Goal: Information Seeking & Learning: Learn about a topic

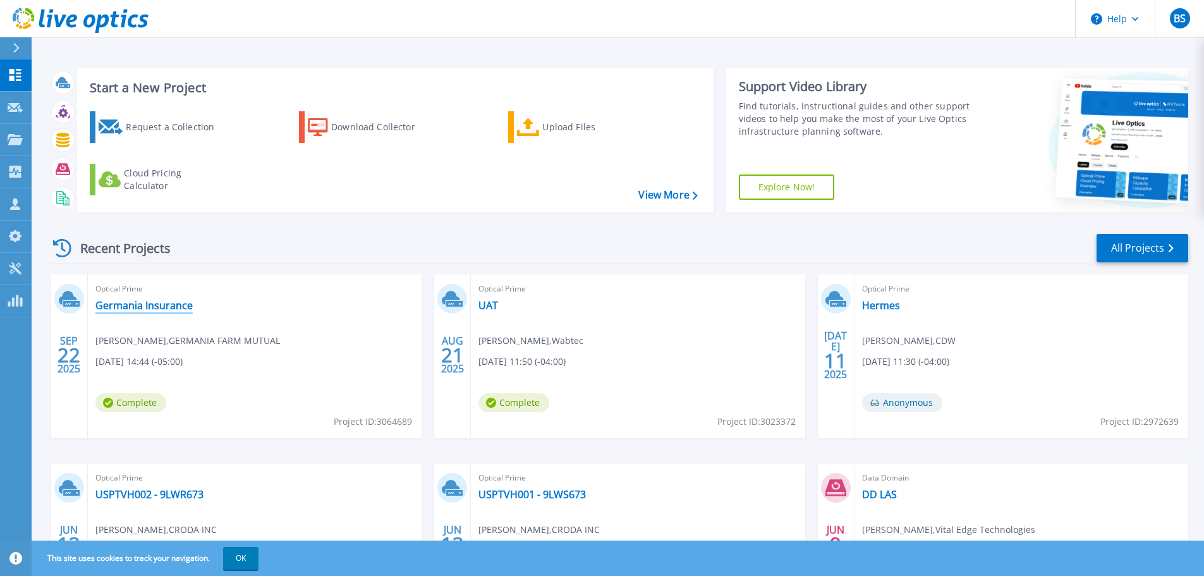
click at [138, 305] on link "Germania Insurance" at bounding box center [143, 305] width 97 height 13
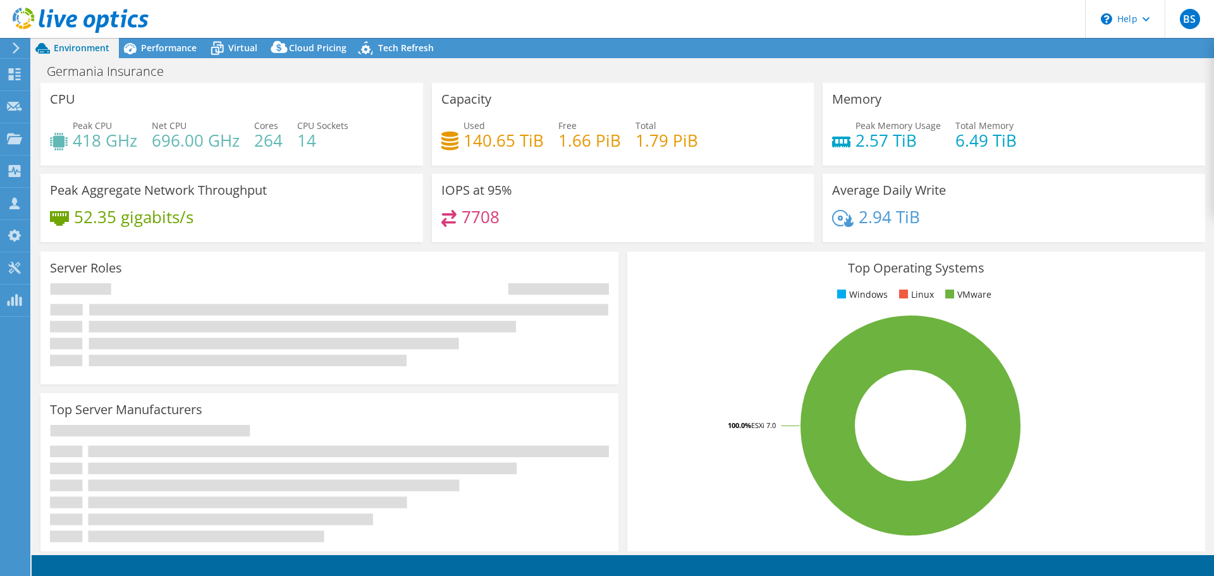
select select "USD"
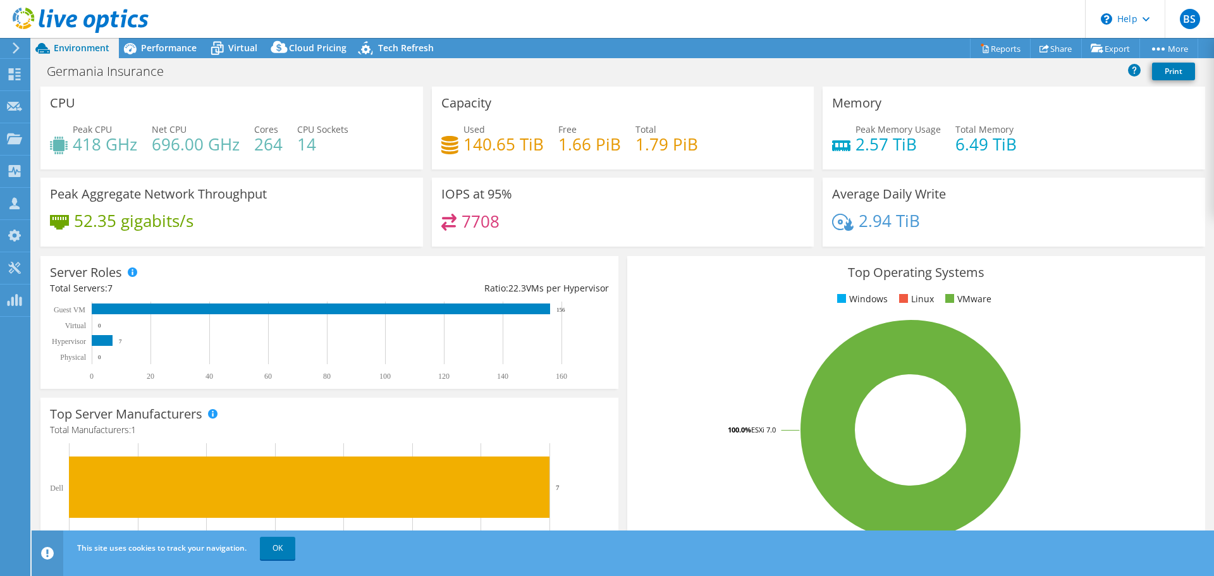
click at [609, 395] on div "Top Server Manufacturers Manufacturers are shown for physical servers and hyper…" at bounding box center [329, 478] width 587 height 170
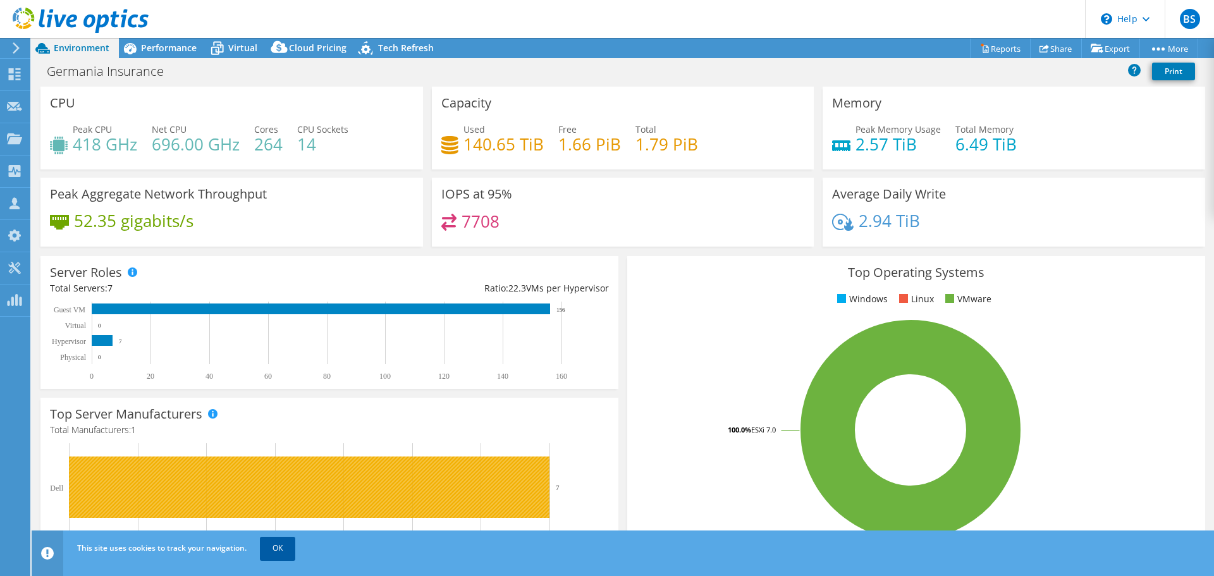
click at [279, 544] on link "OK" at bounding box center [277, 548] width 35 height 23
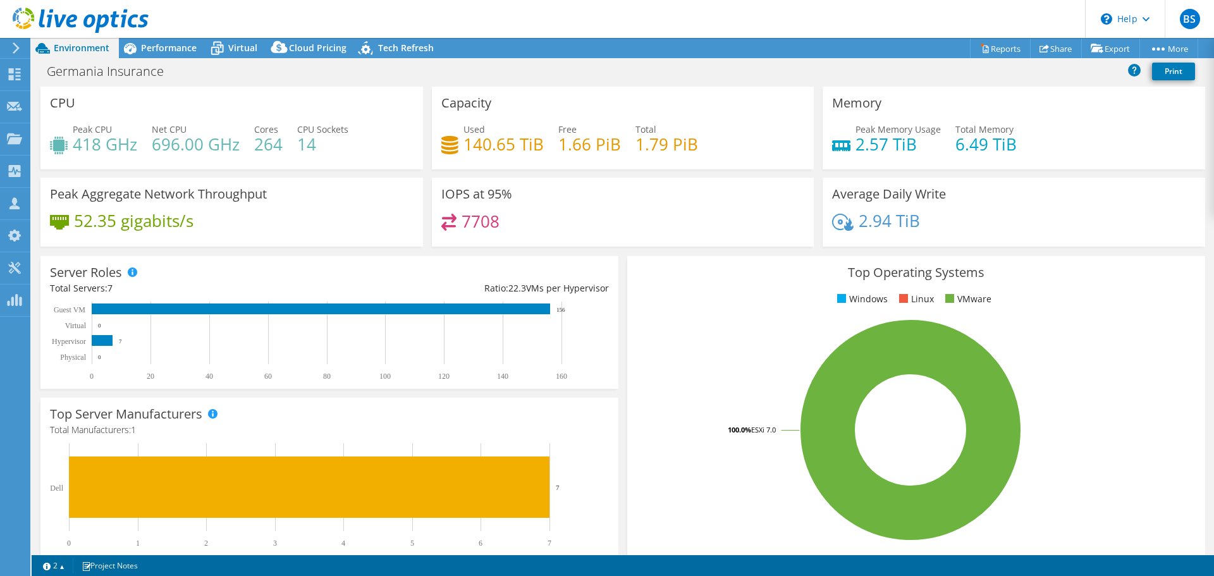
click at [503, 71] on div "Germania Insurance Print" at bounding box center [623, 70] width 1182 height 23
drag, startPoint x: 514, startPoint y: 221, endPoint x: 526, endPoint y: 263, distance: 43.4
click at [462, 222] on div "7708" at bounding box center [622, 227] width 363 height 27
click at [623, 253] on div "Top Operating Systems Windows Linux VMware 100.0% ESXi 7.0" at bounding box center [916, 408] width 587 height 312
click at [616, 256] on div "Server Roles Physical Servers represent bare metal servers that were targets of…" at bounding box center [329, 323] width 587 height 142
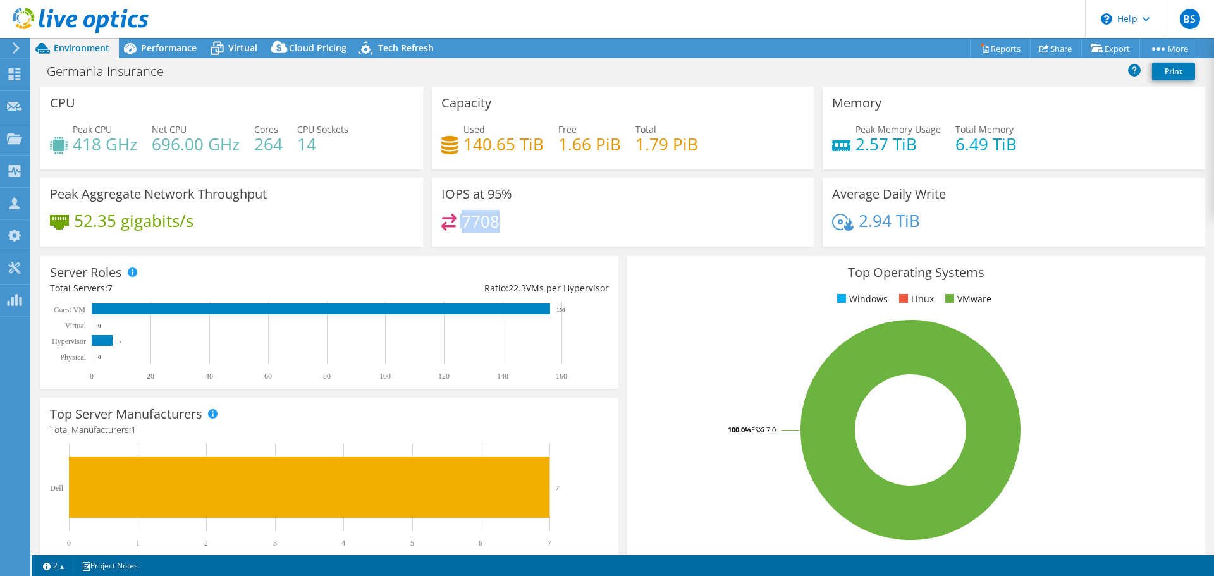
drag, startPoint x: 509, startPoint y: 222, endPoint x: 445, endPoint y: 222, distance: 63.8
click at [445, 222] on div "7708" at bounding box center [622, 227] width 363 height 27
click at [511, 220] on div "7708" at bounding box center [622, 227] width 363 height 27
drag, startPoint x: 504, startPoint y: 214, endPoint x: 449, endPoint y: 215, distance: 55.0
click at [449, 215] on div "7708" at bounding box center [622, 227] width 363 height 27
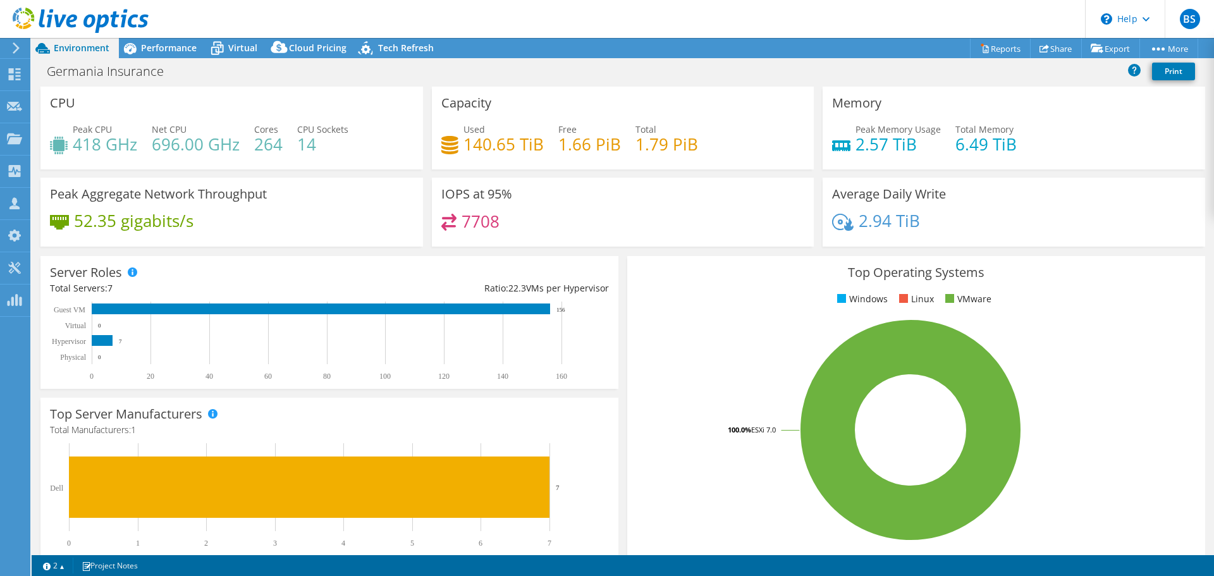
click at [617, 255] on div "Server Roles Physical Servers represent bare metal servers that were targets of…" at bounding box center [329, 323] width 587 height 142
drag, startPoint x: 169, startPoint y: 46, endPoint x: 279, endPoint y: 47, distance: 109.4
click at [169, 46] on span "Performance" at bounding box center [169, 48] width 56 height 12
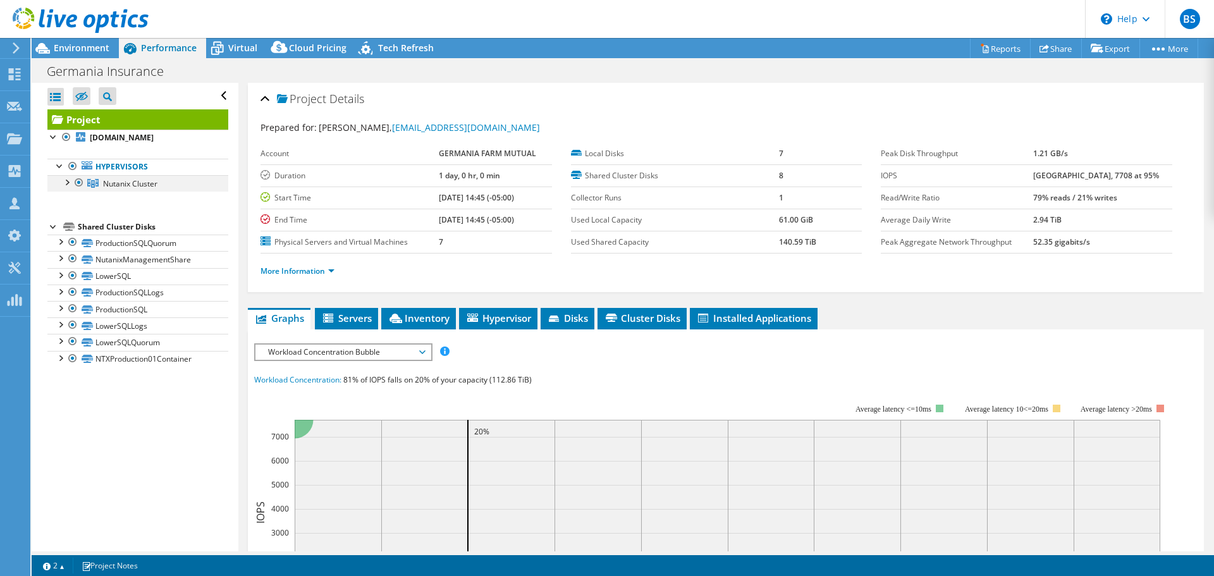
click at [66, 183] on div at bounding box center [66, 181] width 13 height 13
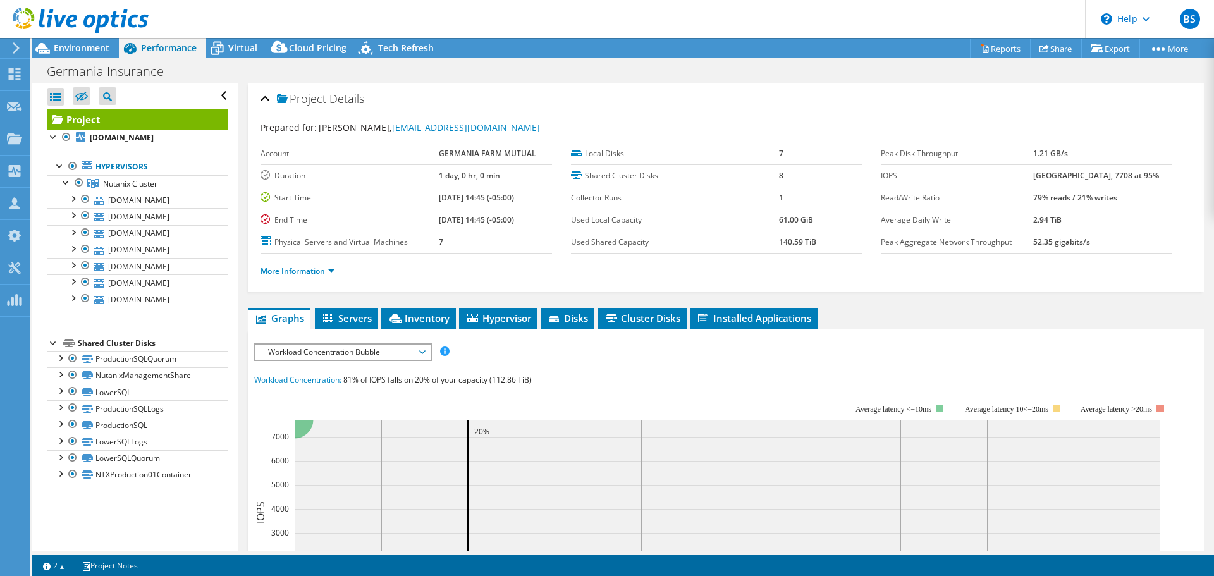
click at [908, 305] on div "Project Details Prepared for: [PERSON_NAME], [EMAIL_ADDRESS][DOMAIN_NAME] Accou…" at bounding box center [725, 490] width 975 height 815
click at [350, 296] on div "Project Details Prepared for: [PERSON_NAME], [EMAIL_ADDRESS][DOMAIN_NAME] Accou…" at bounding box center [725, 490] width 975 height 815
click at [911, 314] on ul "Graphs Servers Inventory Hypervisor Disks Cluster Disks Installed Applications" at bounding box center [726, 318] width 956 height 21
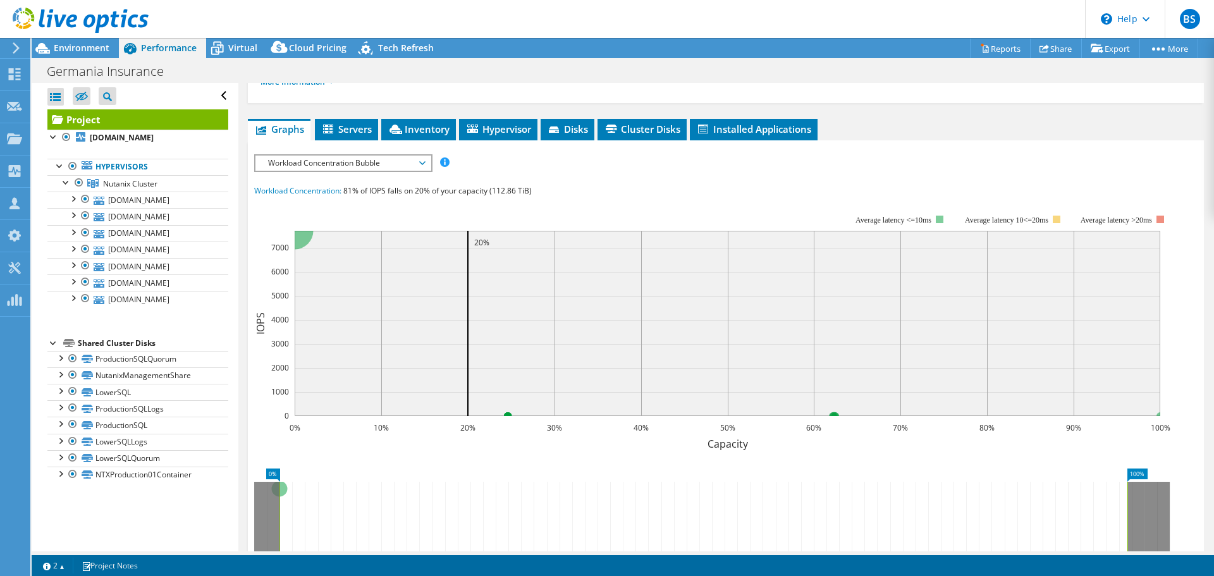
scroll to position [190, 0]
click at [387, 161] on span "Workload Concentration Bubble" at bounding box center [343, 162] width 162 height 15
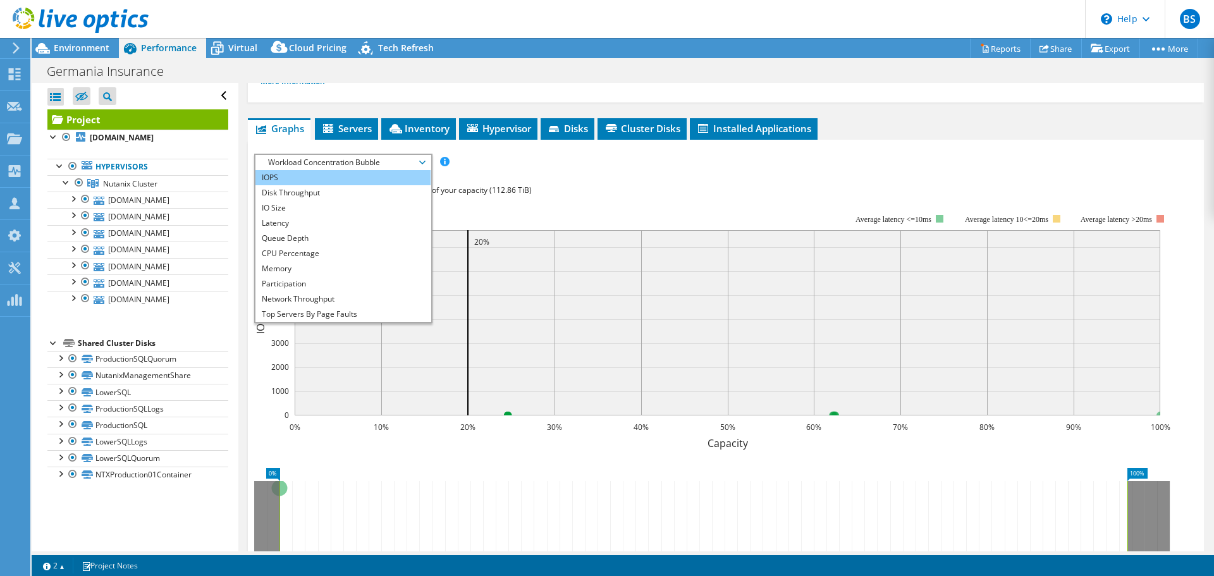
click at [283, 178] on li "IOPS" at bounding box center [342, 177] width 175 height 15
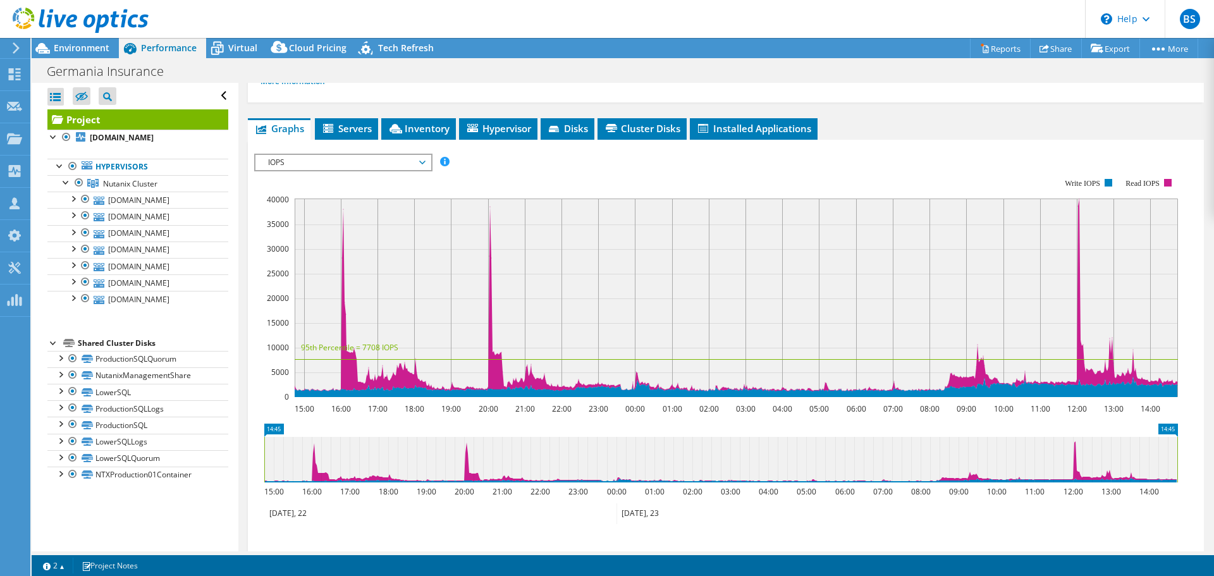
click at [243, 397] on div "Project Details Prepared for: [PERSON_NAME], [EMAIL_ADDRESS][DOMAIN_NAME] Accou…" at bounding box center [725, 282] width 975 height 779
click at [135, 204] on link "[DOMAIN_NAME]" at bounding box center [137, 200] width 181 height 16
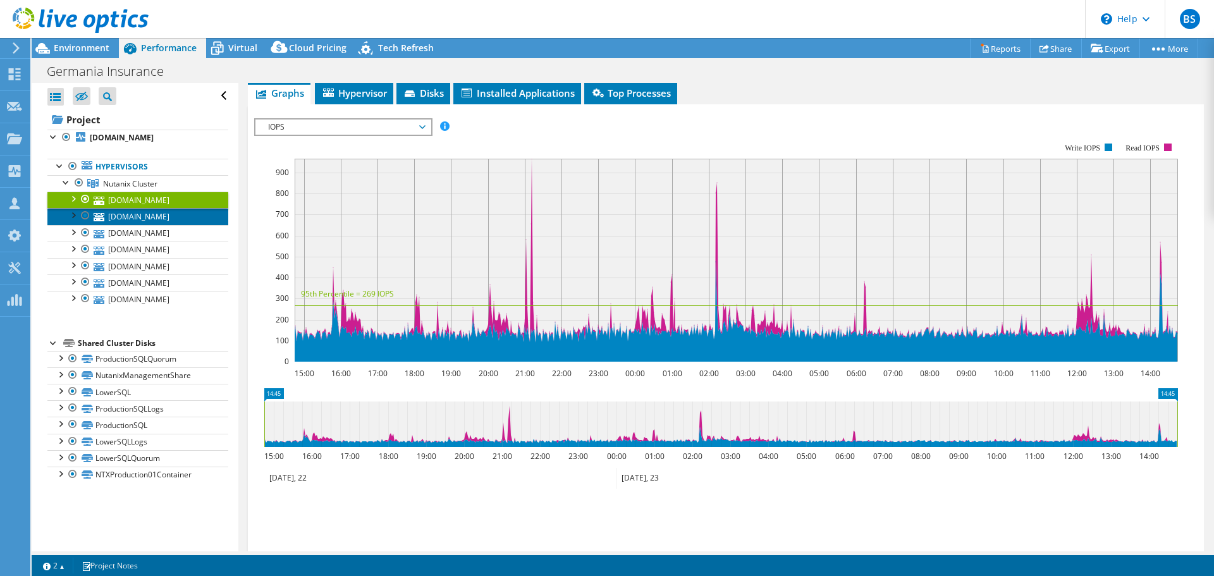
click at [135, 215] on link "[DOMAIN_NAME]" at bounding box center [137, 216] width 181 height 16
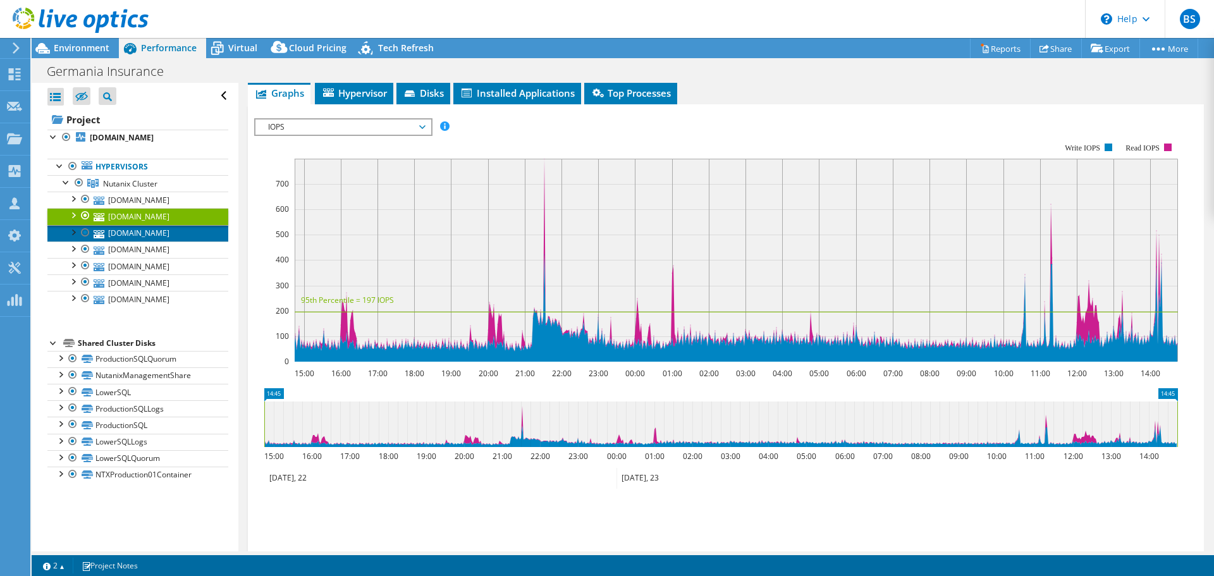
click at [138, 235] on link "[DOMAIN_NAME]" at bounding box center [137, 233] width 181 height 16
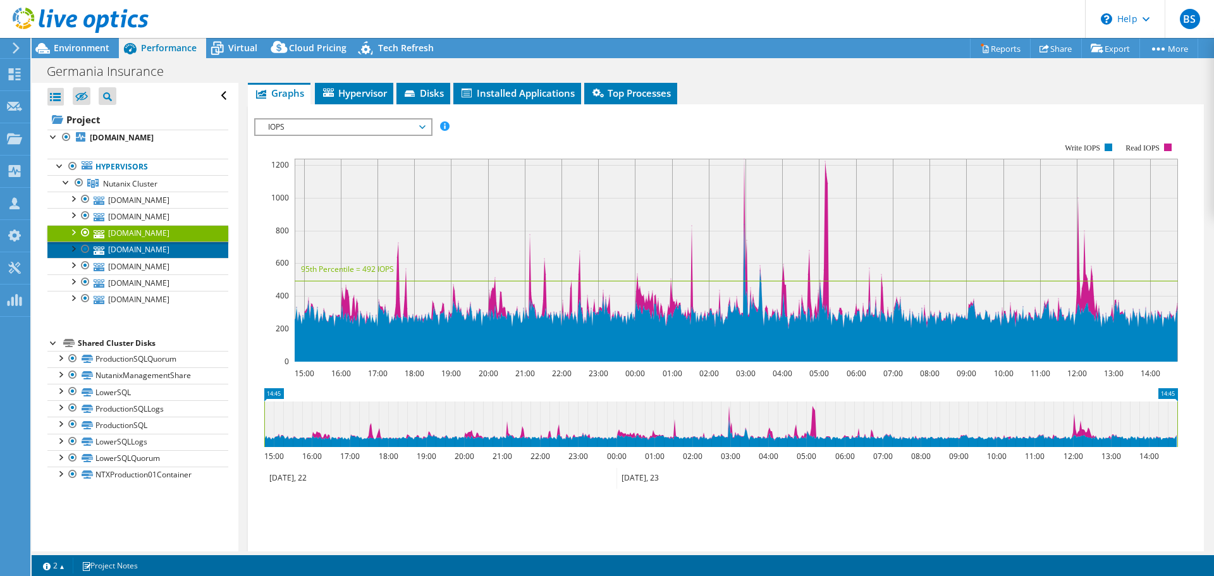
click at [145, 256] on link "[DOMAIN_NAME]" at bounding box center [137, 249] width 181 height 16
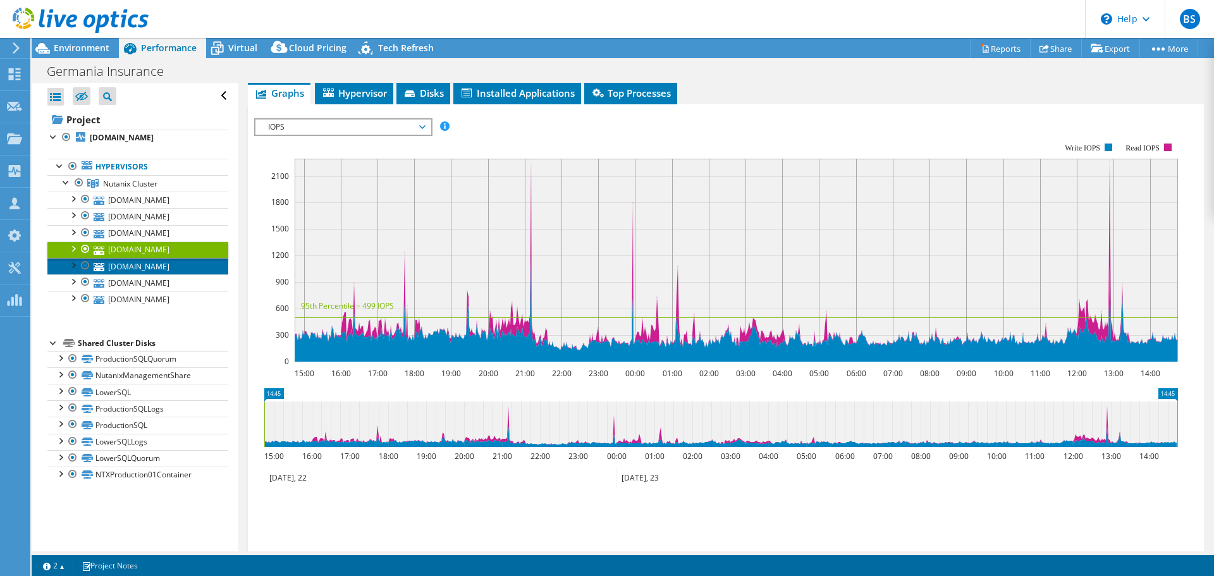
click at [147, 266] on link "[DOMAIN_NAME]" at bounding box center [137, 266] width 181 height 16
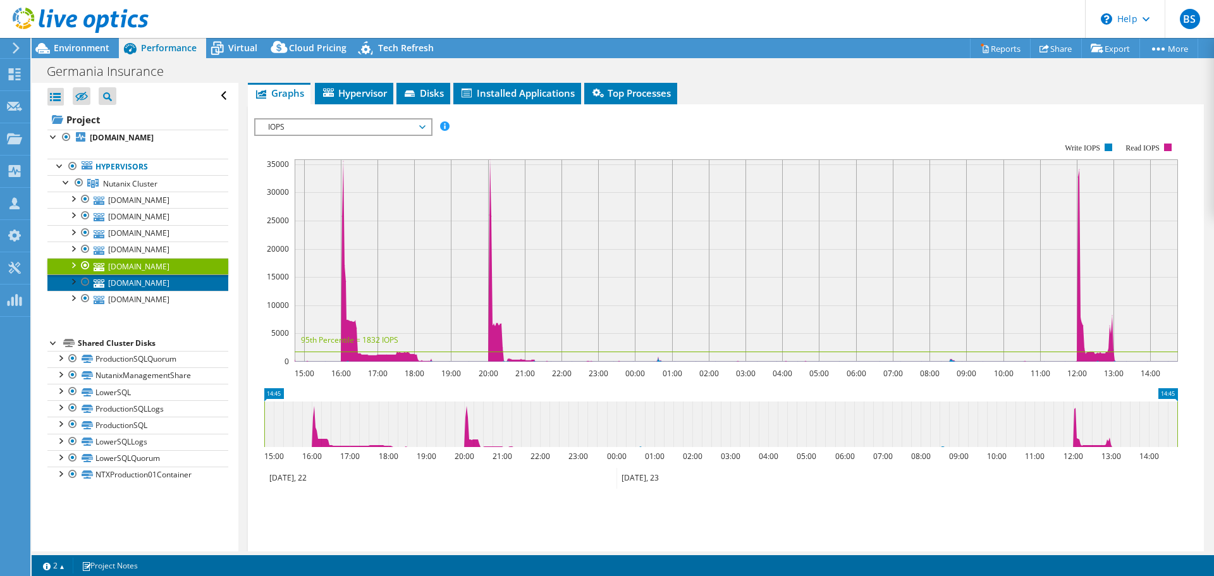
click at [168, 283] on link "[DOMAIN_NAME]" at bounding box center [137, 282] width 181 height 16
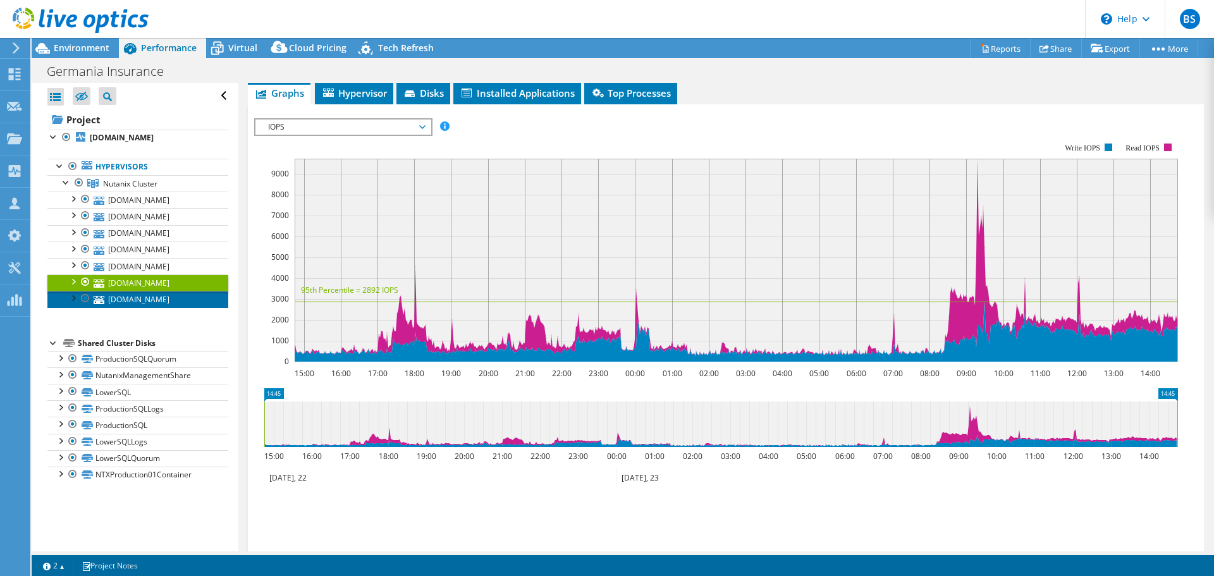
click at [161, 300] on link "[DOMAIN_NAME]" at bounding box center [137, 299] width 181 height 16
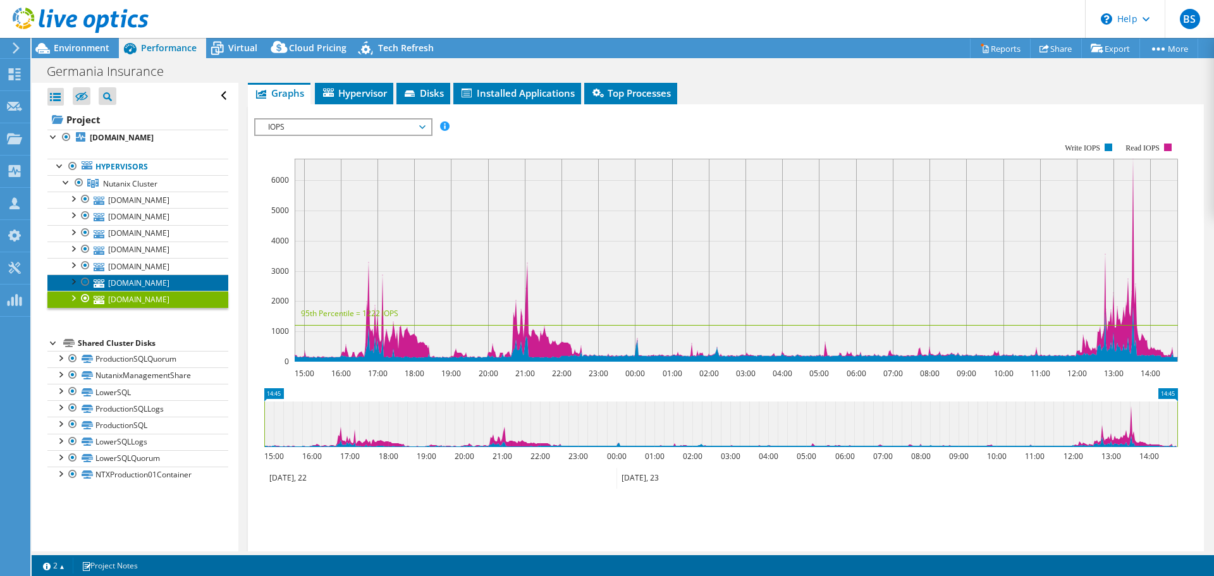
click at [178, 286] on link "[DOMAIN_NAME]" at bounding box center [137, 282] width 181 height 16
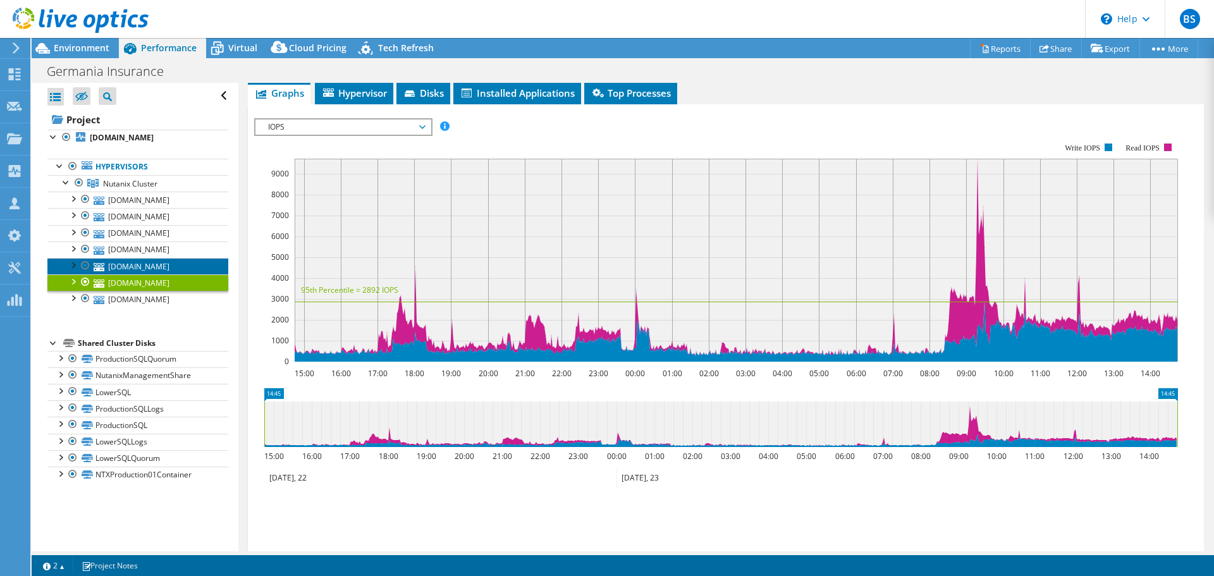
click at [176, 263] on link "[DOMAIN_NAME]" at bounding box center [137, 266] width 181 height 16
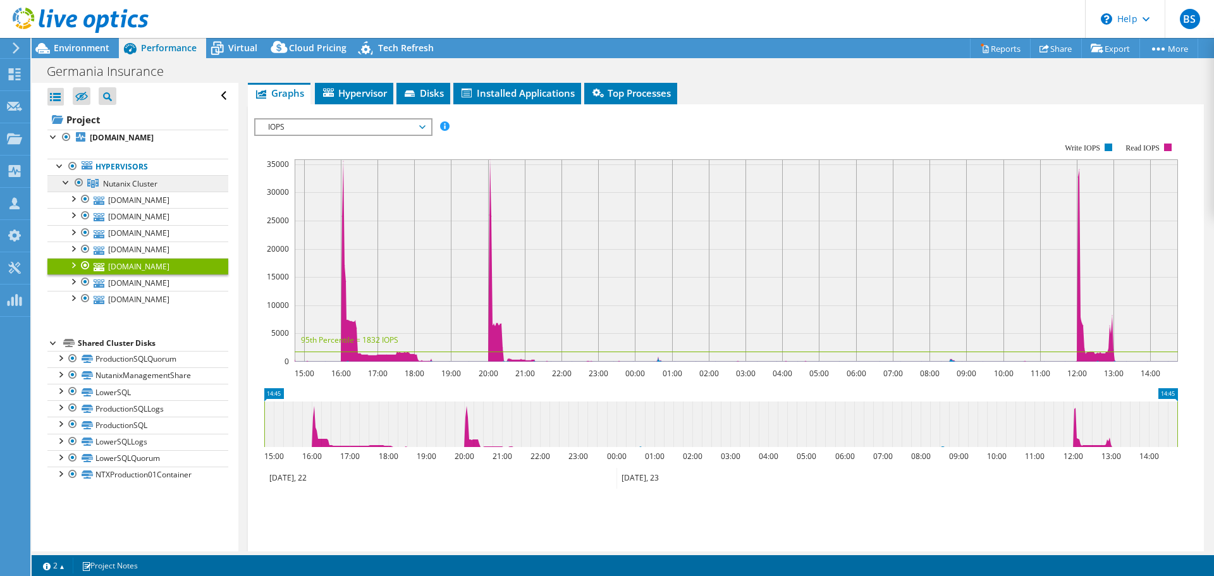
click at [167, 180] on link "Nutanix Cluster" at bounding box center [137, 183] width 181 height 16
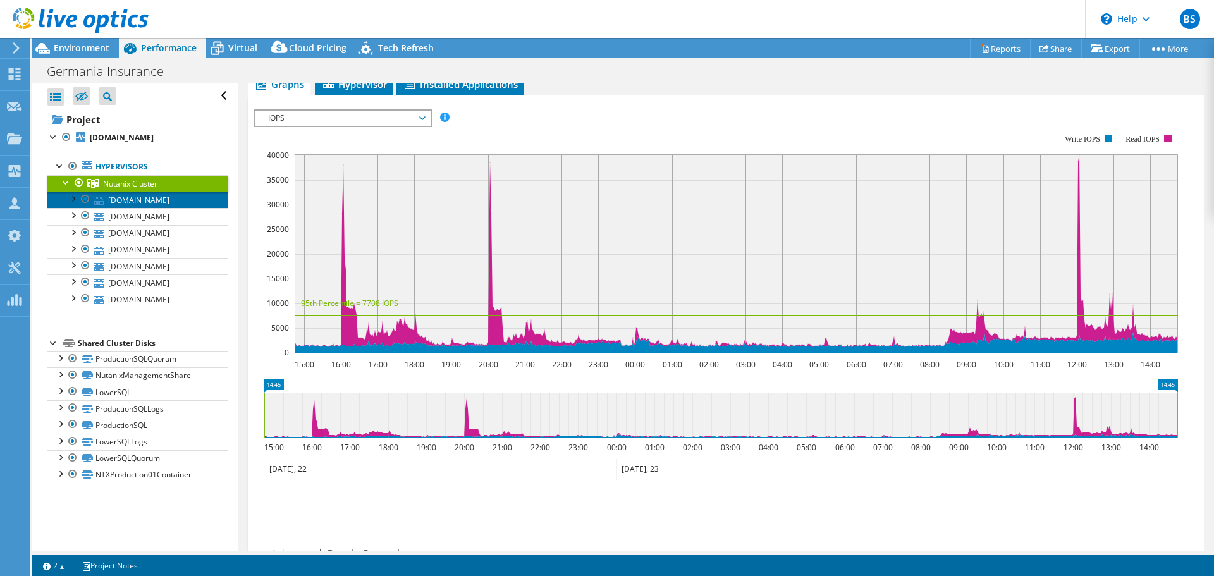
click at [180, 204] on link "[DOMAIN_NAME]" at bounding box center [137, 200] width 181 height 16
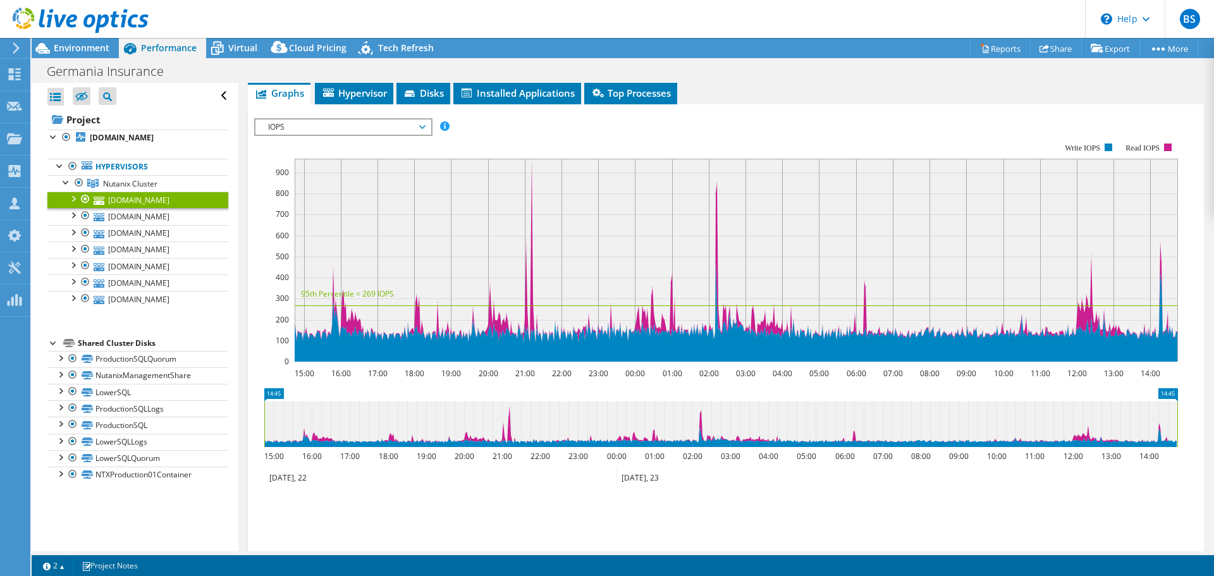
click at [551, 122] on div "IOPS Disk Throughput IO Size Latency Queue Depth CPU Percentage Memory Page Fau…" at bounding box center [725, 126] width 943 height 17
click at [563, 133] on rect at bounding box center [715, 252] width 923 height 253
click at [422, 128] on span "IOPS" at bounding box center [343, 126] width 162 height 15
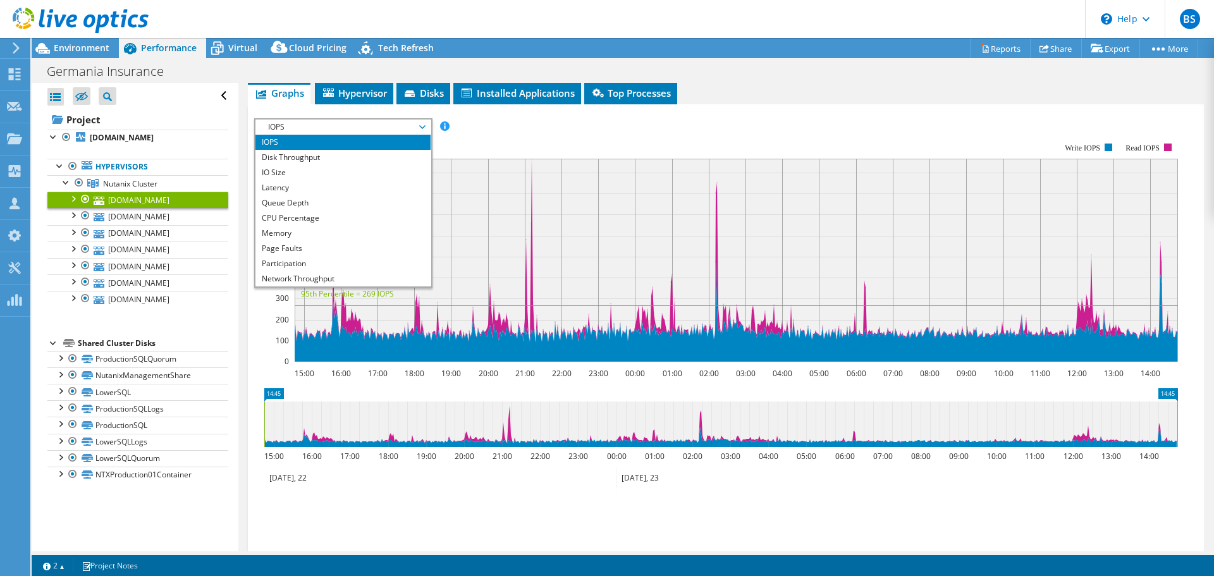
drag, startPoint x: 290, startPoint y: 187, endPoint x: 710, endPoint y: 208, distance: 420.2
click at [291, 186] on li "Latency" at bounding box center [342, 187] width 175 height 15
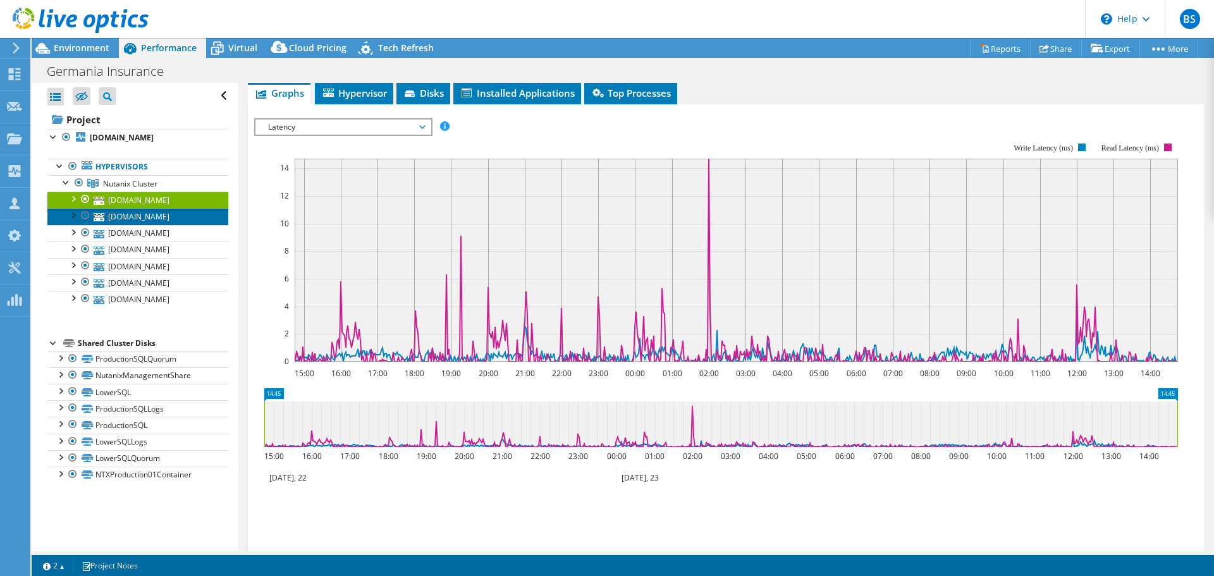
click at [167, 221] on link "[DOMAIN_NAME]" at bounding box center [137, 216] width 181 height 16
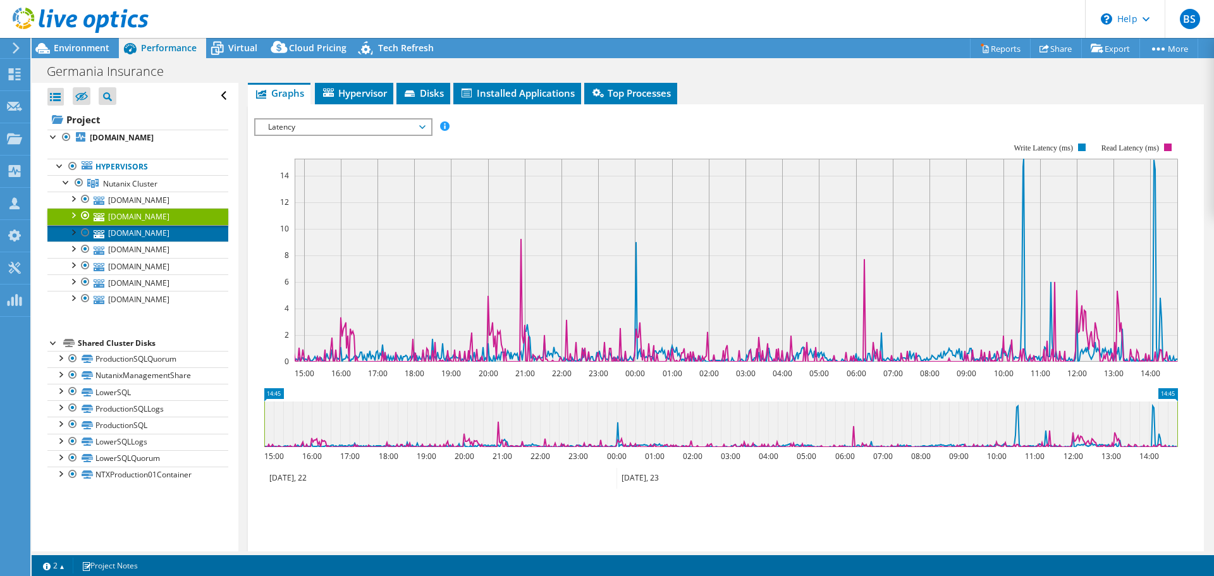
click at [163, 233] on link "[DOMAIN_NAME]" at bounding box center [137, 233] width 181 height 16
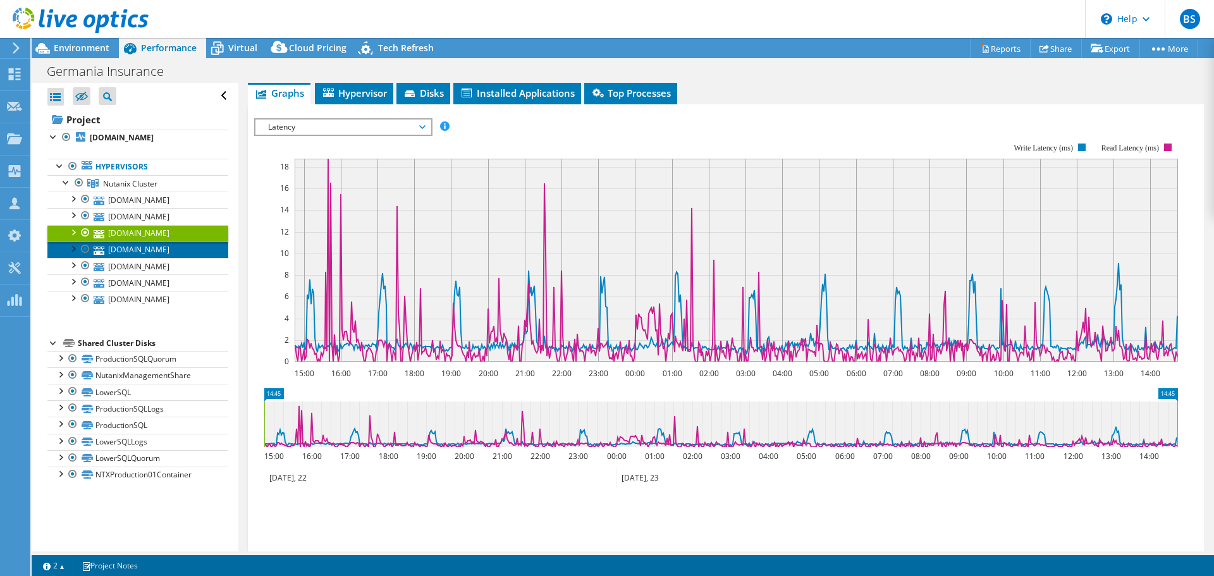
click at [161, 246] on link "[DOMAIN_NAME]" at bounding box center [137, 249] width 181 height 16
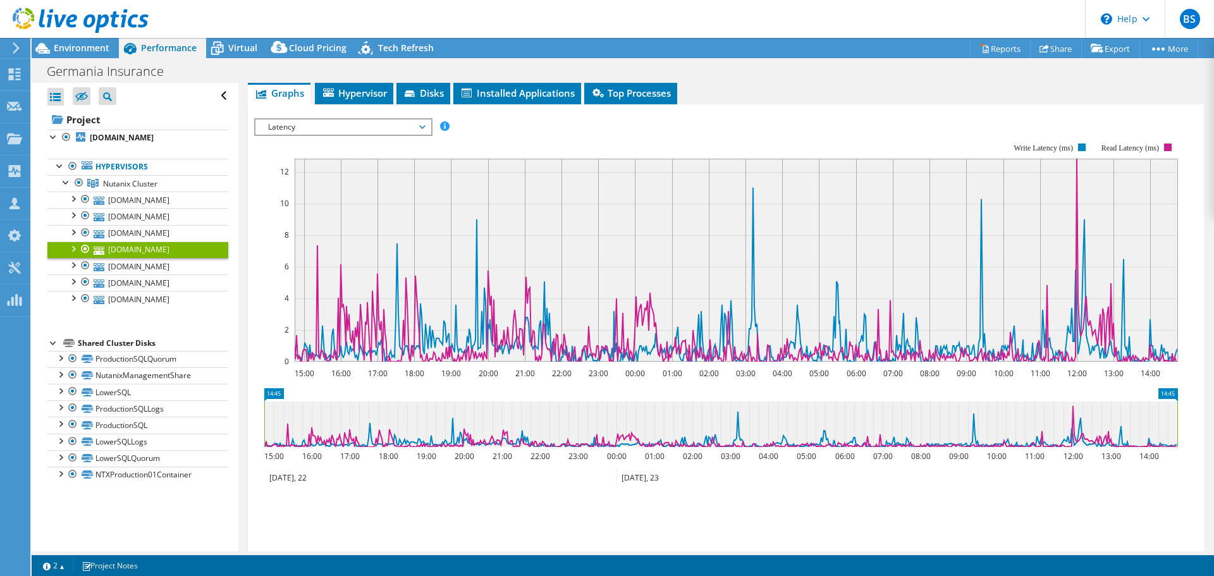
click at [423, 124] on span "Latency" at bounding box center [343, 126] width 162 height 15
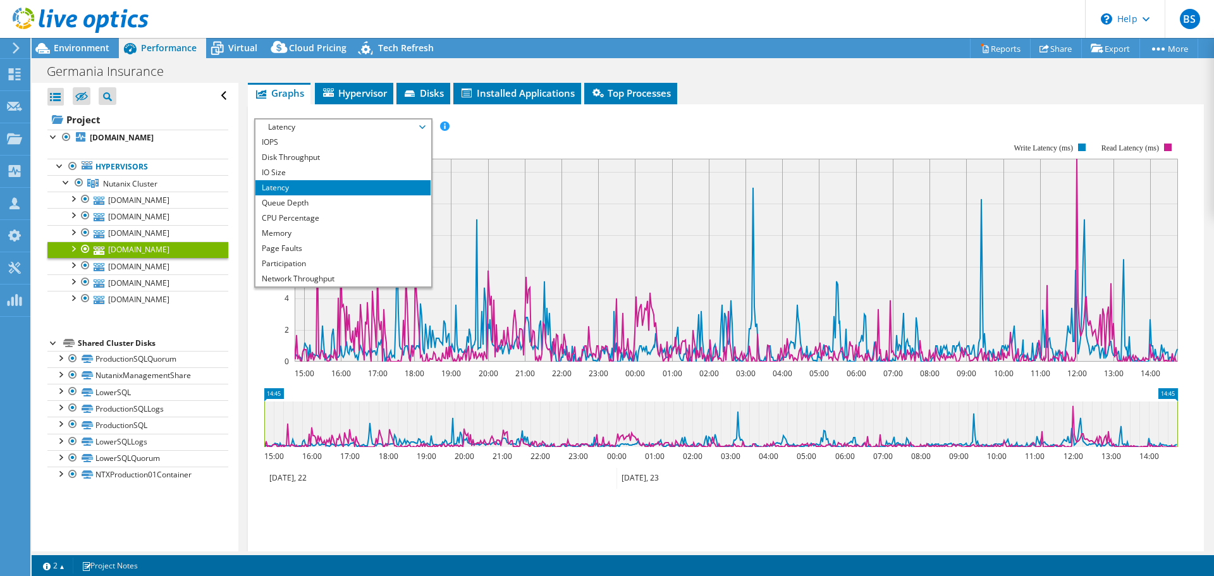
drag, startPoint x: 625, startPoint y: 134, endPoint x: 183, endPoint y: 39, distance: 451.3
click at [620, 134] on rect at bounding box center [715, 252] width 923 height 253
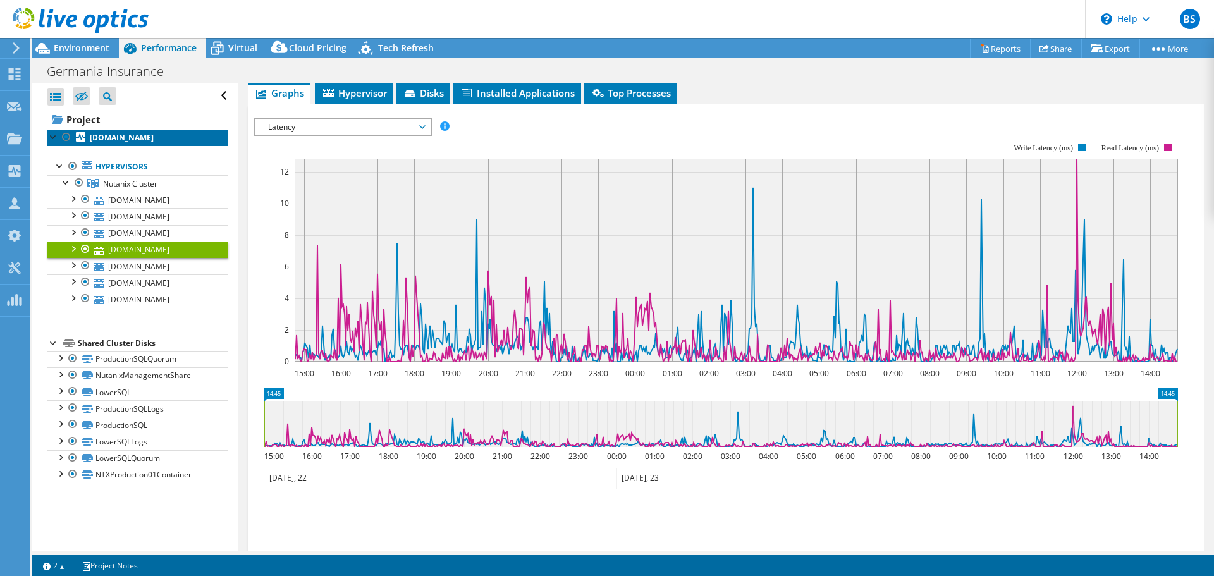
click at [101, 135] on b "[DOMAIN_NAME]" at bounding box center [122, 137] width 64 height 11
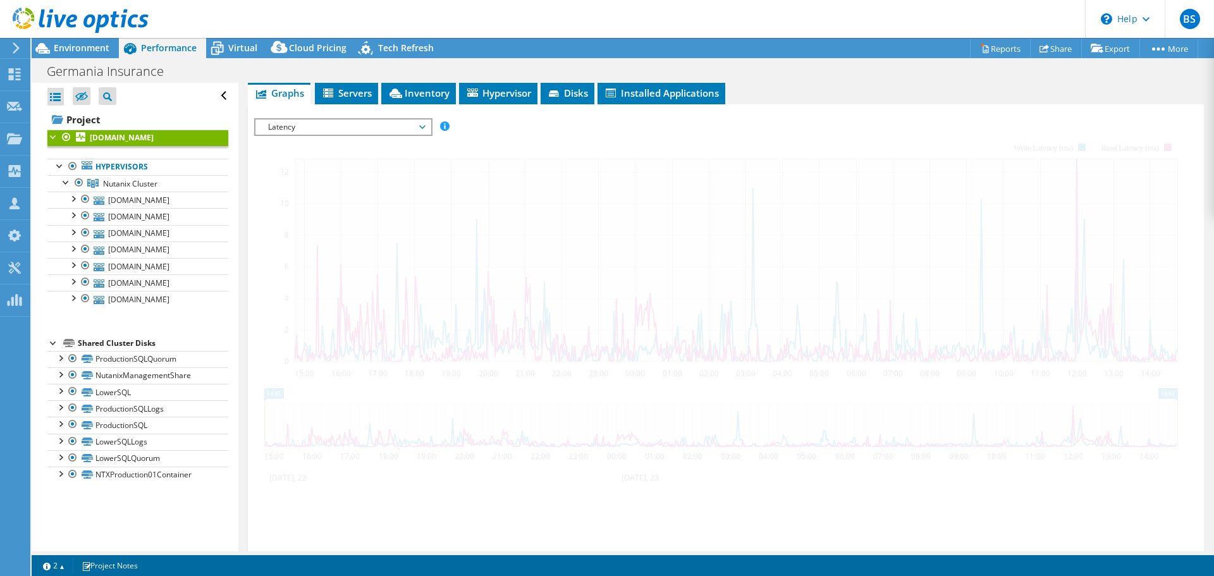
scroll to position [212, 0]
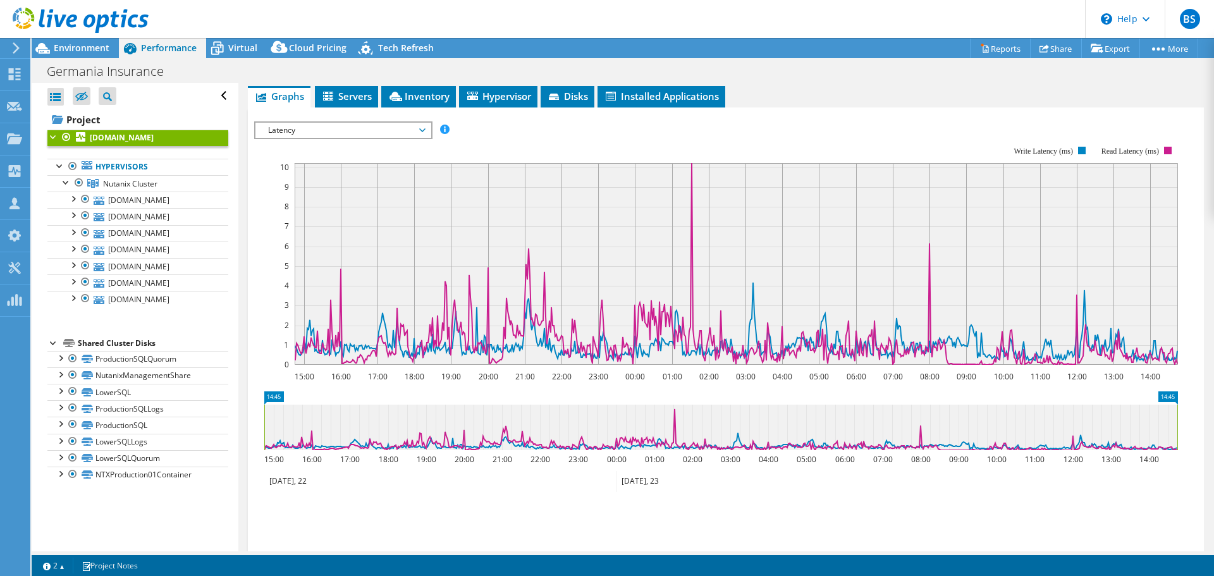
click at [368, 127] on span "Latency" at bounding box center [343, 130] width 162 height 15
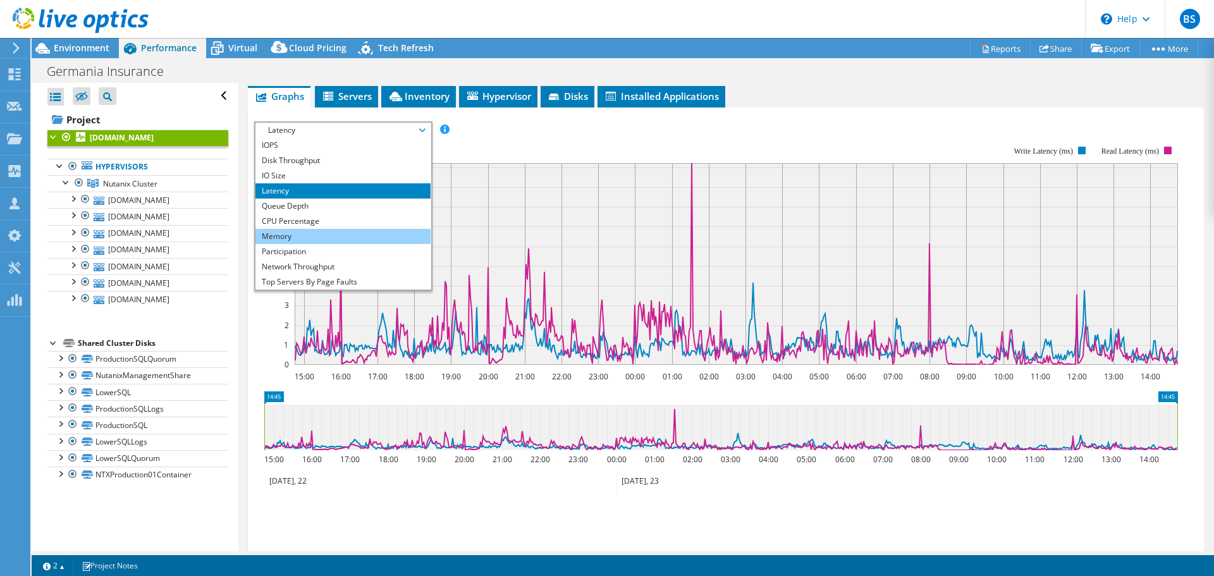
click at [343, 236] on li "Memory" at bounding box center [342, 236] width 175 height 15
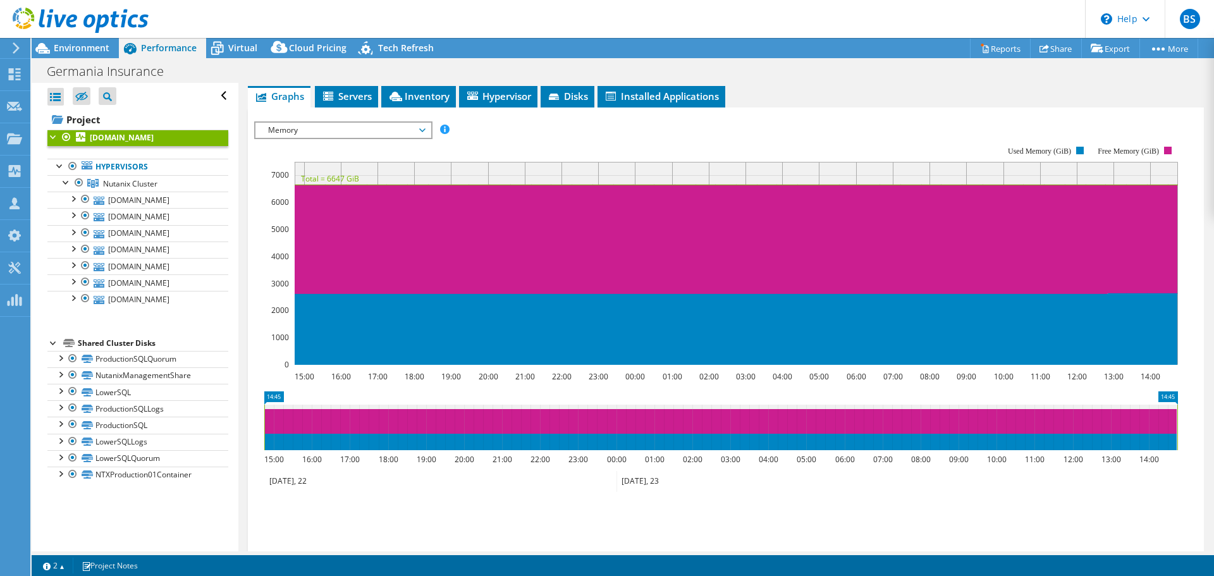
click at [509, 518] on ul "Save Zoom" at bounding box center [722, 518] width 937 height 36
click at [594, 140] on rect at bounding box center [715, 255] width 923 height 253
click at [597, 125] on div "IOPS Disk Throughput IO Size Latency Queue Depth CPU Percentage Memory Page Fau…" at bounding box center [725, 129] width 943 height 17
click at [425, 128] on icon at bounding box center [422, 130] width 6 height 4
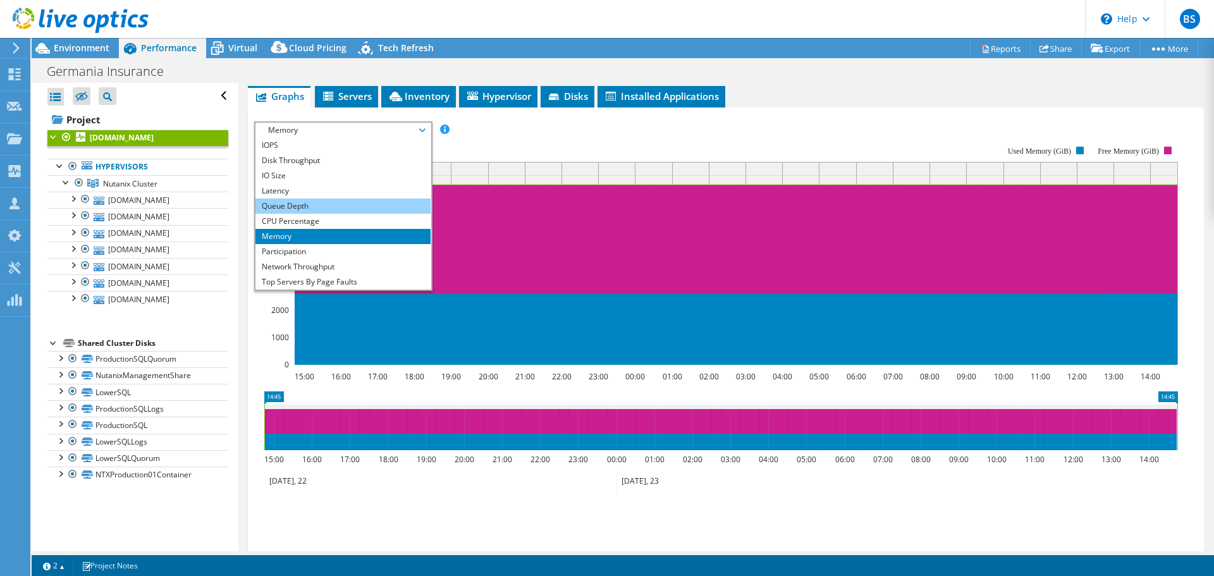
click at [312, 205] on li "Queue Depth" at bounding box center [342, 205] width 175 height 15
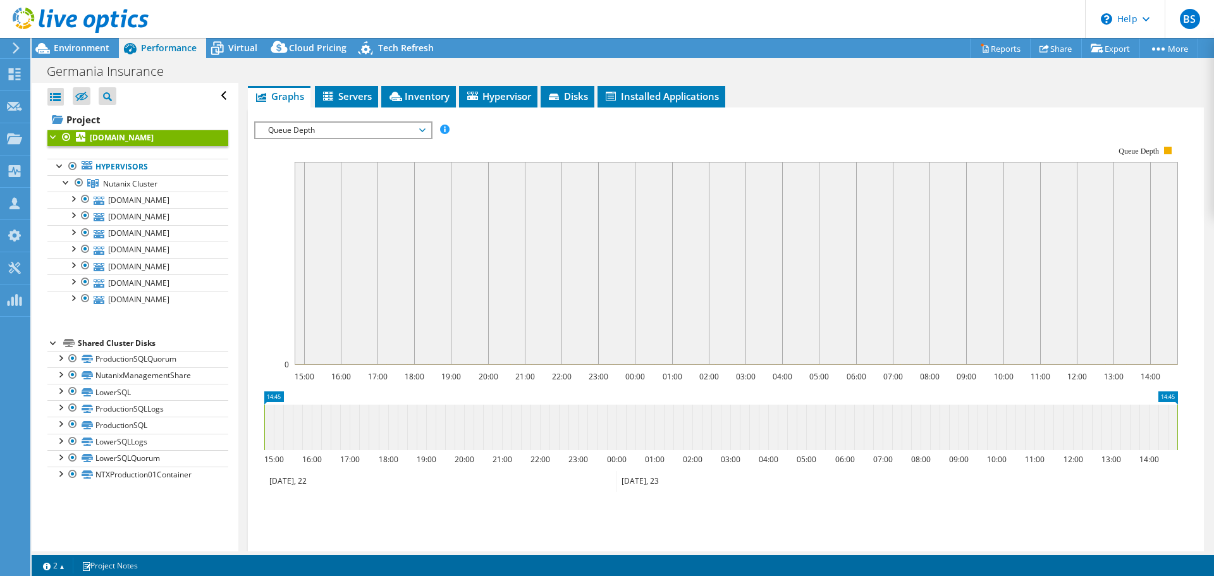
click at [326, 129] on span "Queue Depth" at bounding box center [343, 130] width 162 height 15
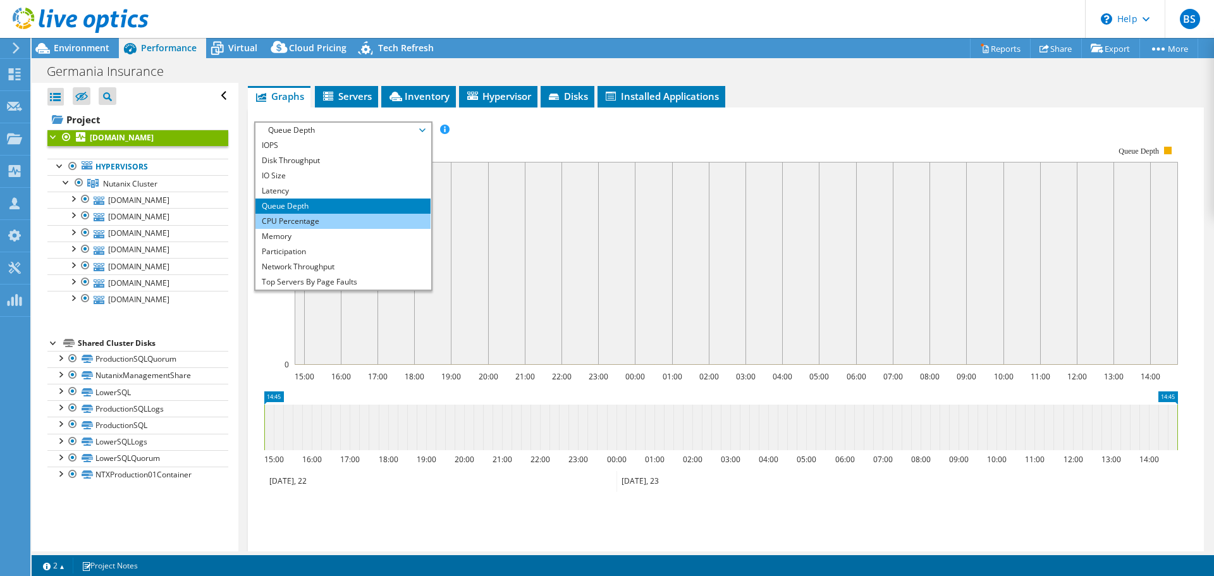
click at [291, 216] on li "CPU Percentage" at bounding box center [342, 221] width 175 height 15
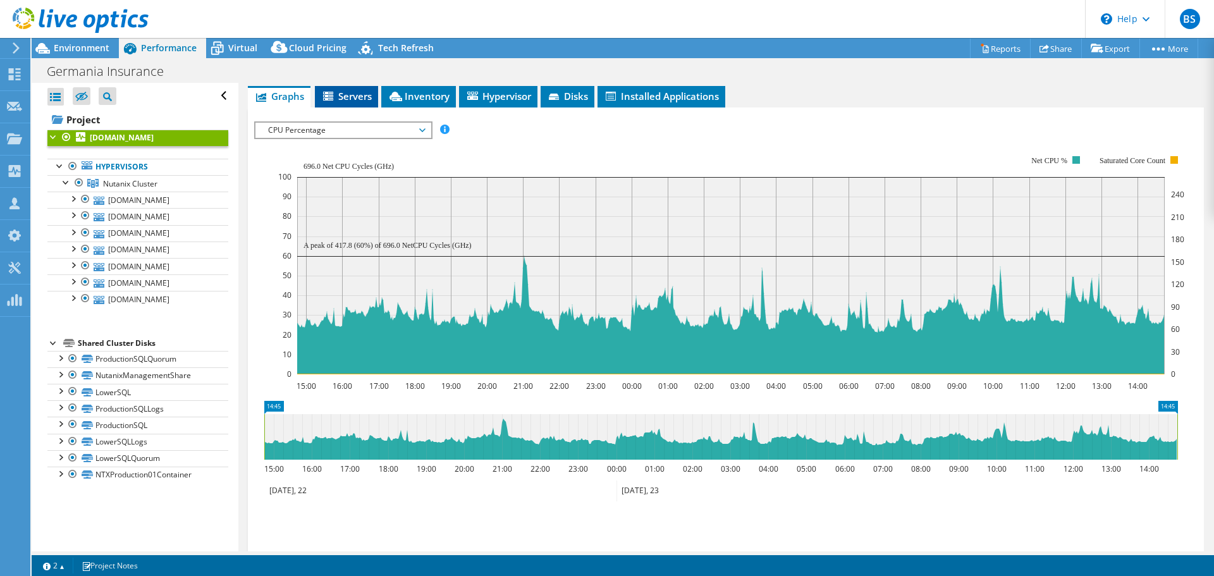
click at [348, 102] on li "Servers" at bounding box center [346, 96] width 63 height 21
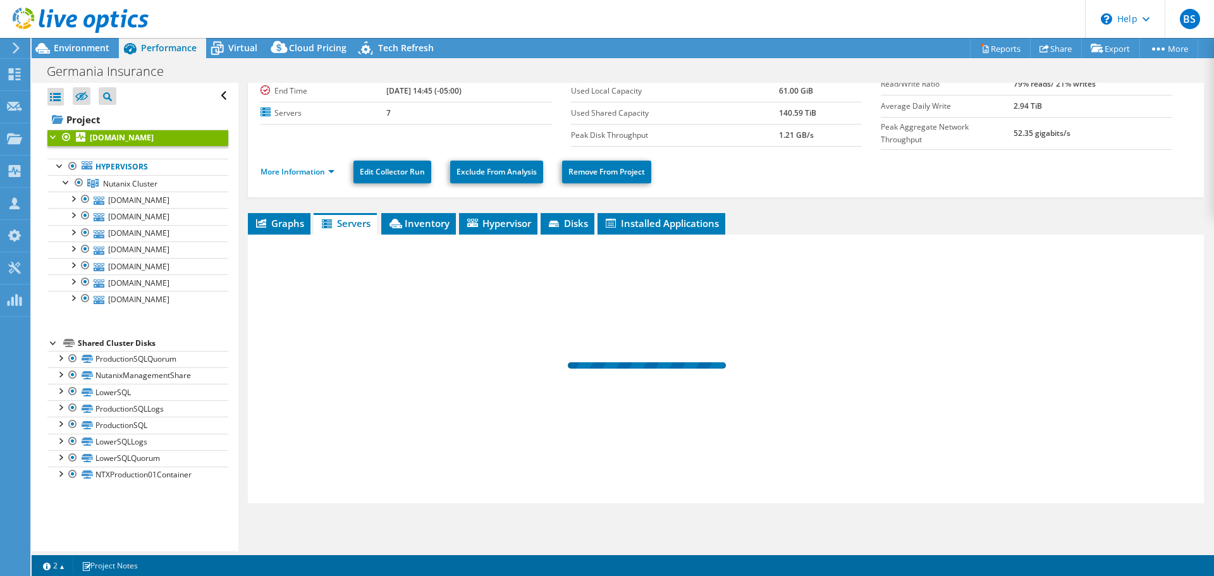
scroll to position [82, 0]
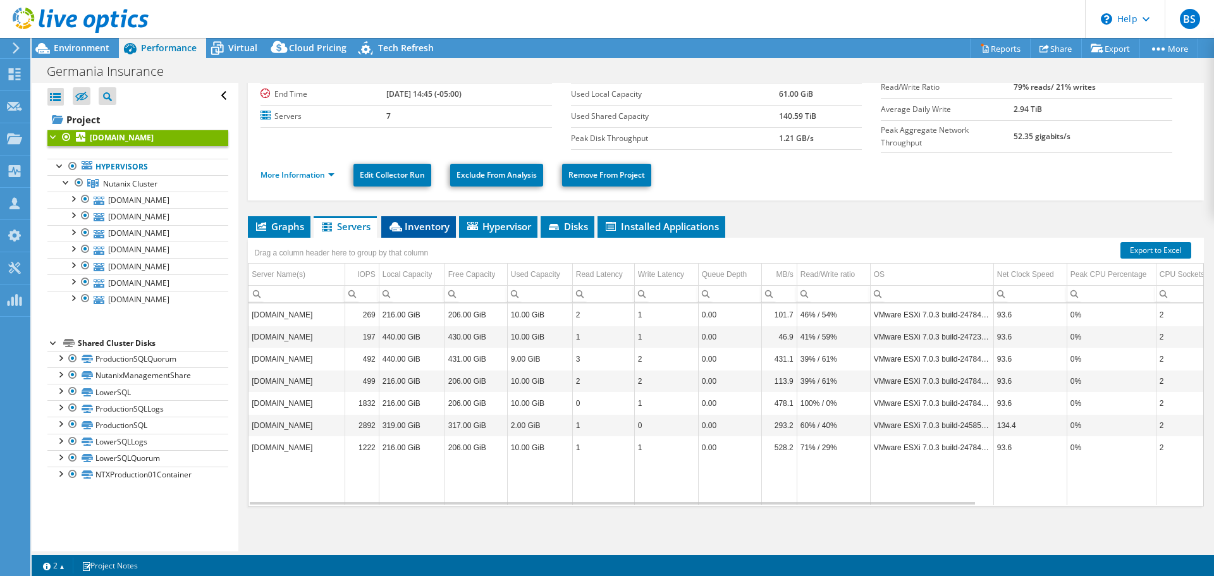
click at [420, 226] on span "Inventory" at bounding box center [418, 226] width 62 height 13
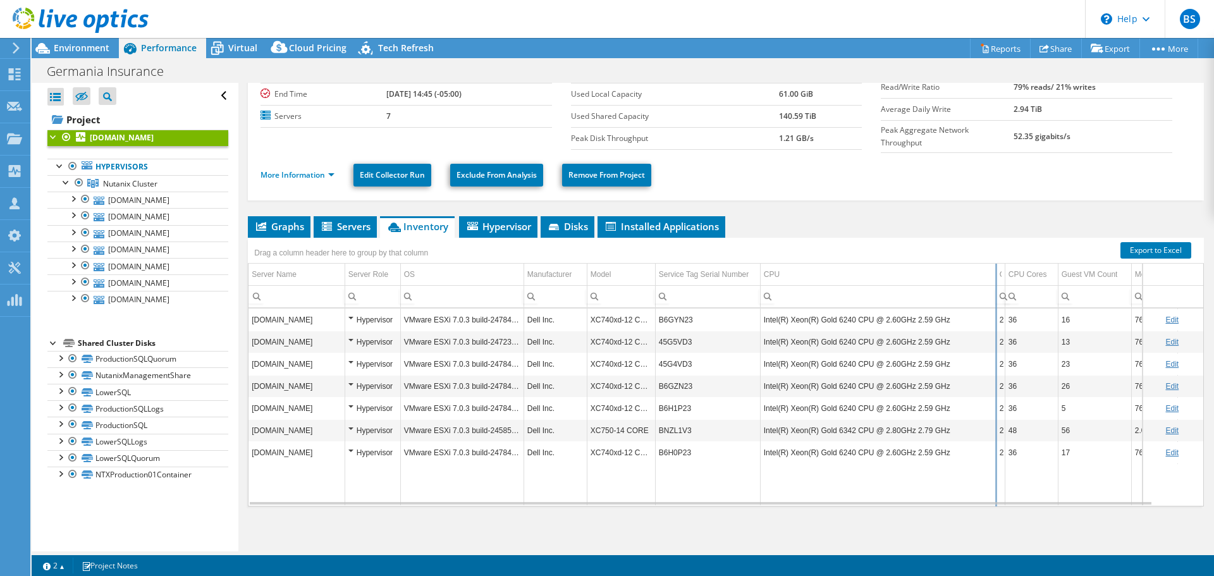
drag, startPoint x: 943, startPoint y: 268, endPoint x: 1054, endPoint y: 269, distance: 111.3
click at [1054, 269] on div "Drag a column header here to group by that column Server Name Server Role OS Ma…" at bounding box center [726, 372] width 956 height 269
click at [670, 315] on td "B6GYN23" at bounding box center [707, 319] width 105 height 22
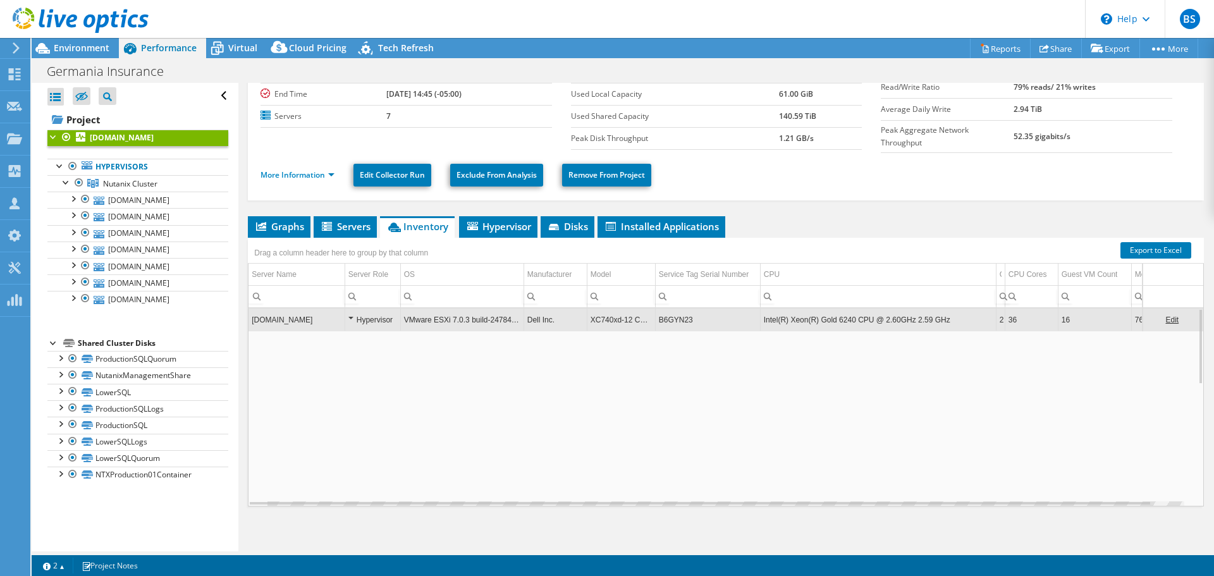
click at [670, 315] on td "B6GYN23" at bounding box center [707, 319] width 105 height 22
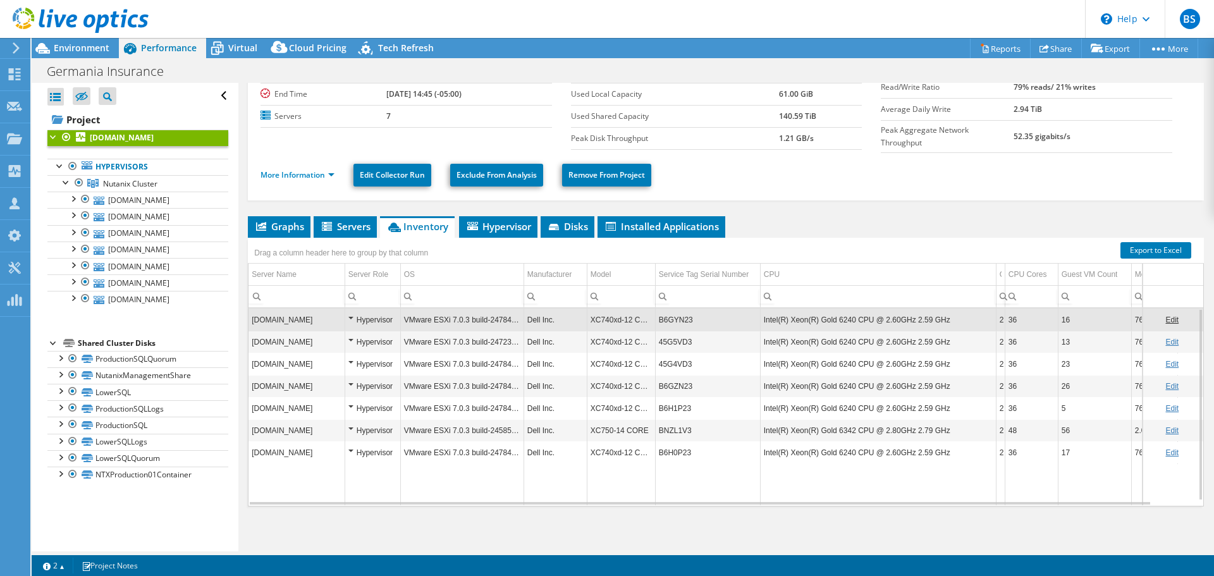
click at [676, 313] on td "B6GYN23" at bounding box center [707, 319] width 105 height 22
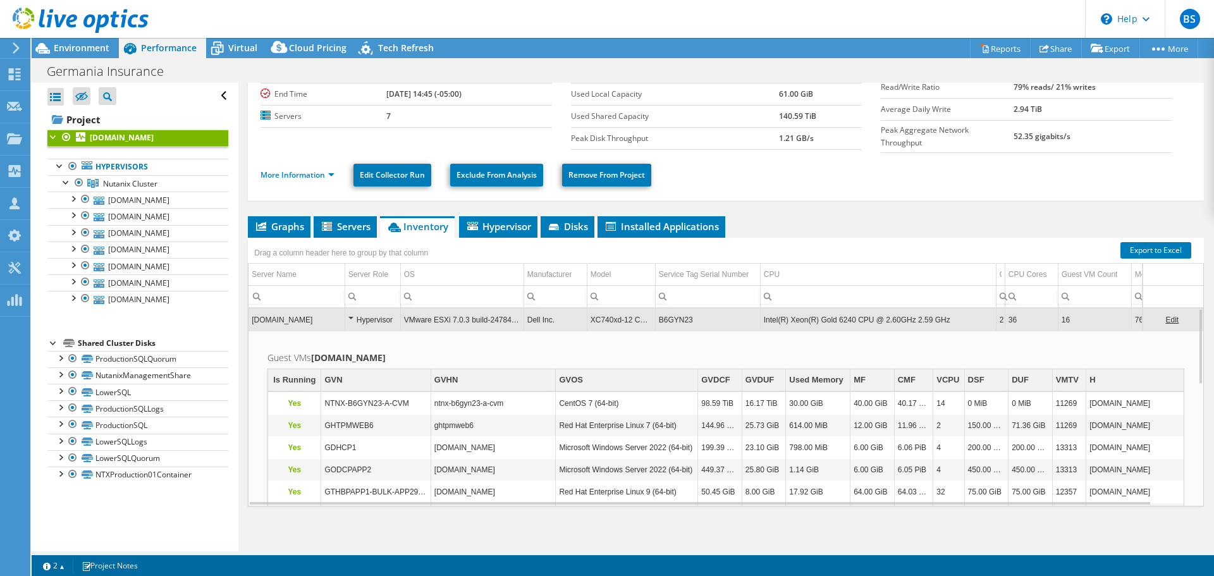
click at [674, 317] on td "B6GYN23" at bounding box center [707, 319] width 105 height 22
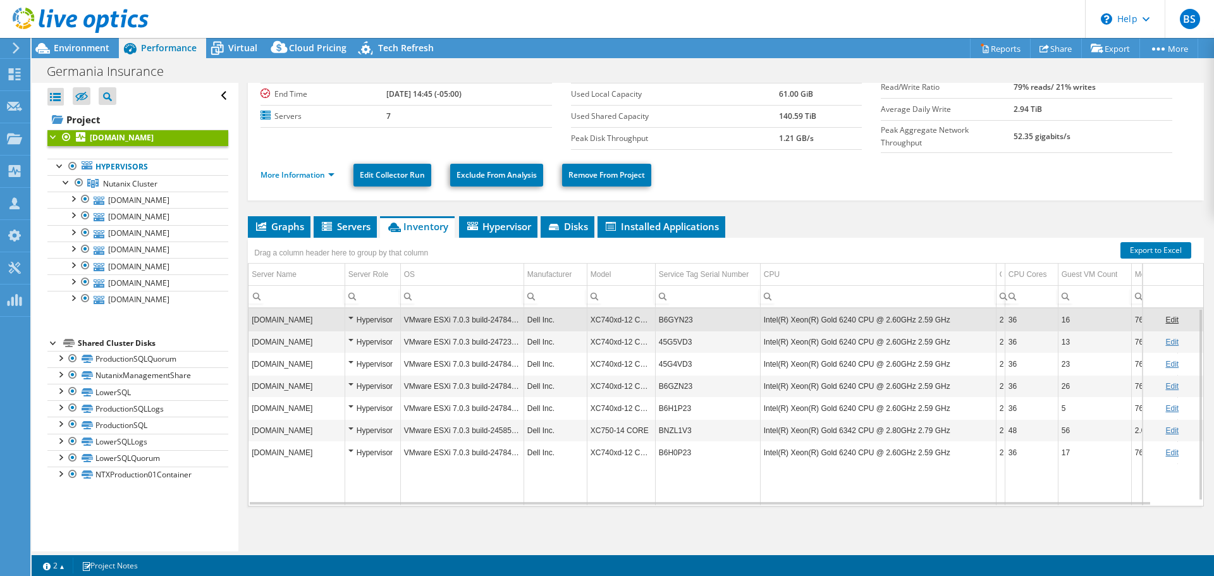
click at [674, 317] on td "B6GYN23" at bounding box center [707, 319] width 105 height 22
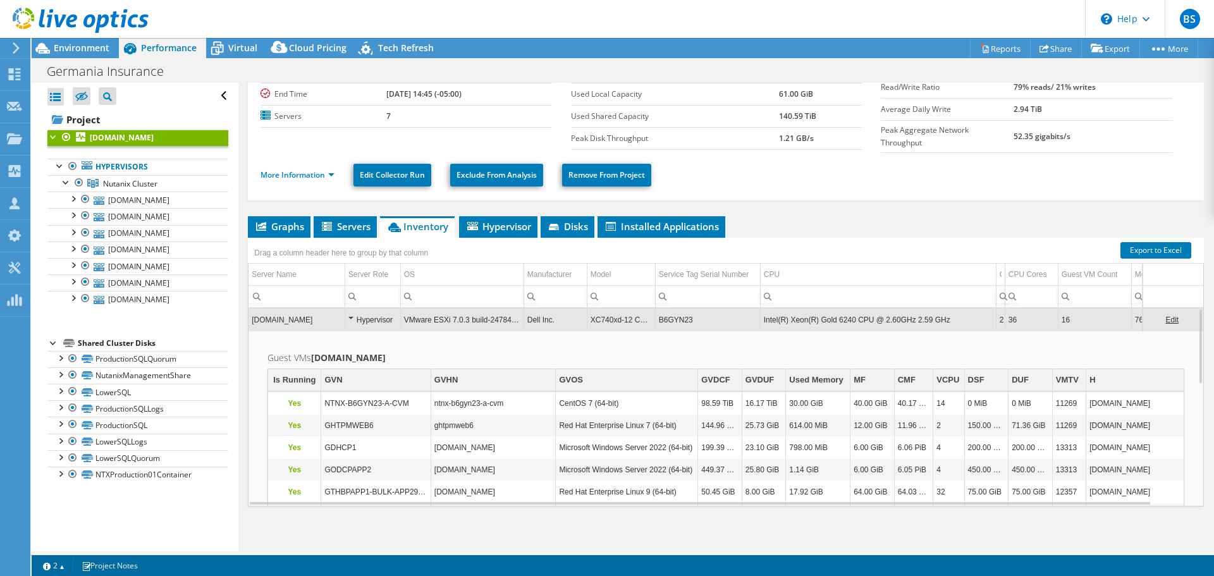
click at [674, 317] on td "B6GYN23" at bounding box center [707, 319] width 105 height 22
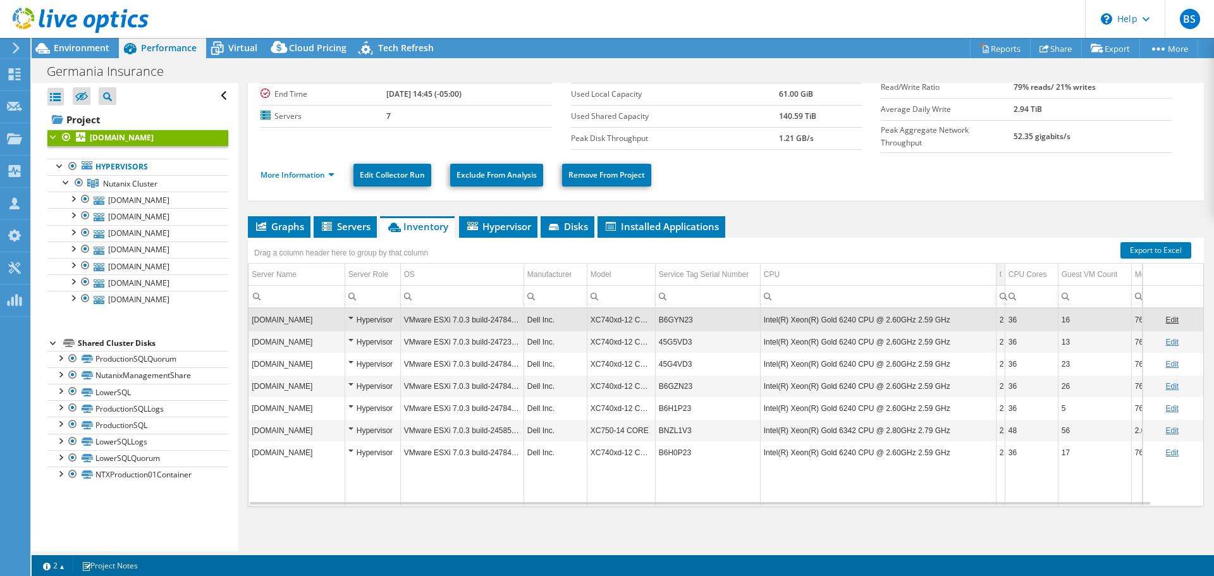
click at [999, 269] on tr "Server Name Server Role OS Manufacturer Model Service Tag Serial Number CPU CPU…" at bounding box center [742, 275] width 989 height 22
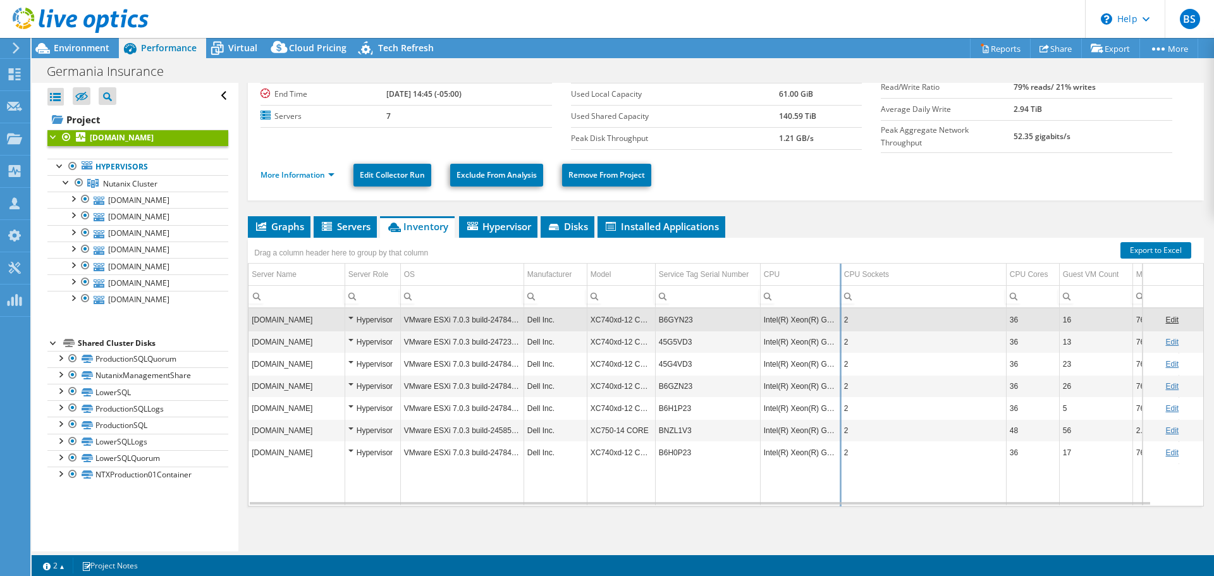
drag, startPoint x: 996, startPoint y: 271, endPoint x: 846, endPoint y: 267, distance: 149.2
click at [846, 267] on div "Drag a column header here to group by that column Server Name Server Role OS Ma…" at bounding box center [726, 372] width 956 height 269
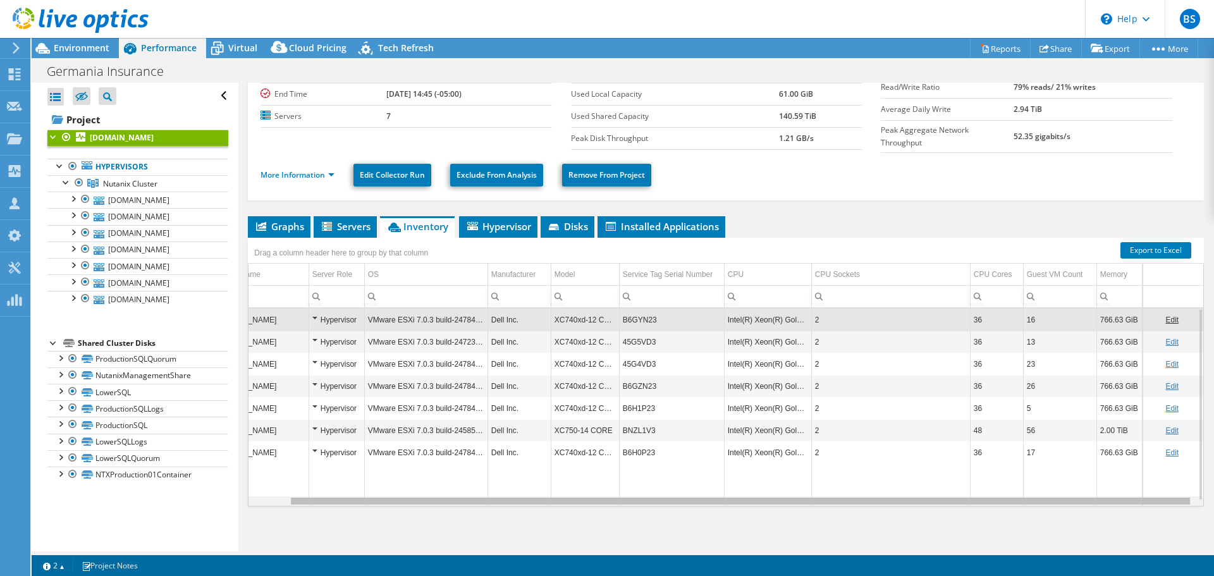
scroll to position [0, 46]
drag, startPoint x: 1138, startPoint y: 499, endPoint x: 1134, endPoint y: 372, distance: 127.1
click at [1188, 480] on body "BS Partner Team Member [PERSON_NAME] [PERSON_NAME][EMAIL_ADDRESS][PERSON_NAME][…" at bounding box center [607, 288] width 1214 height 576
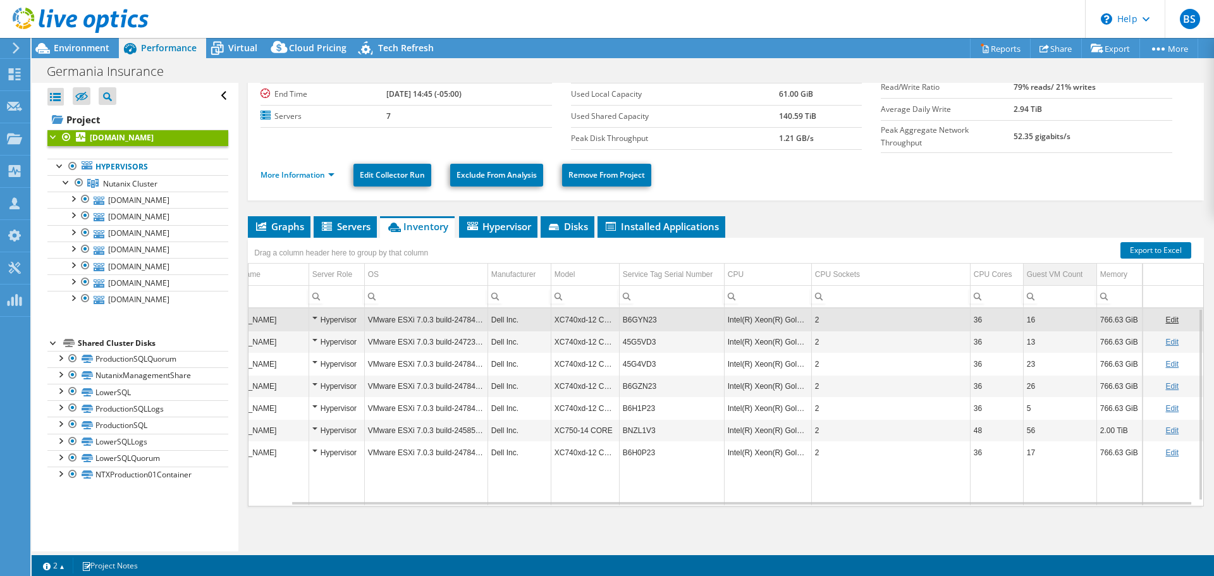
scroll to position [0, 44]
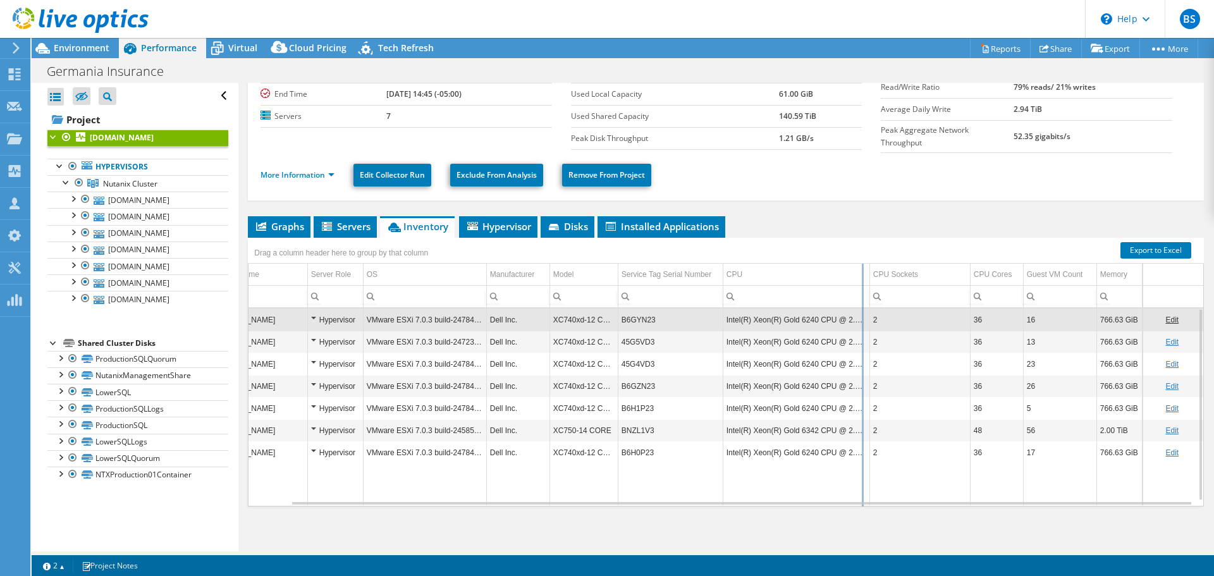
drag, startPoint x: 803, startPoint y: 274, endPoint x: 879, endPoint y: 283, distance: 75.7
click at [879, 283] on div "Drag a column header here to group by that column Server Name Server Role OS Ma…" at bounding box center [726, 372] width 956 height 269
